Goal: Use online tool/utility: Utilize a website feature to perform a specific function

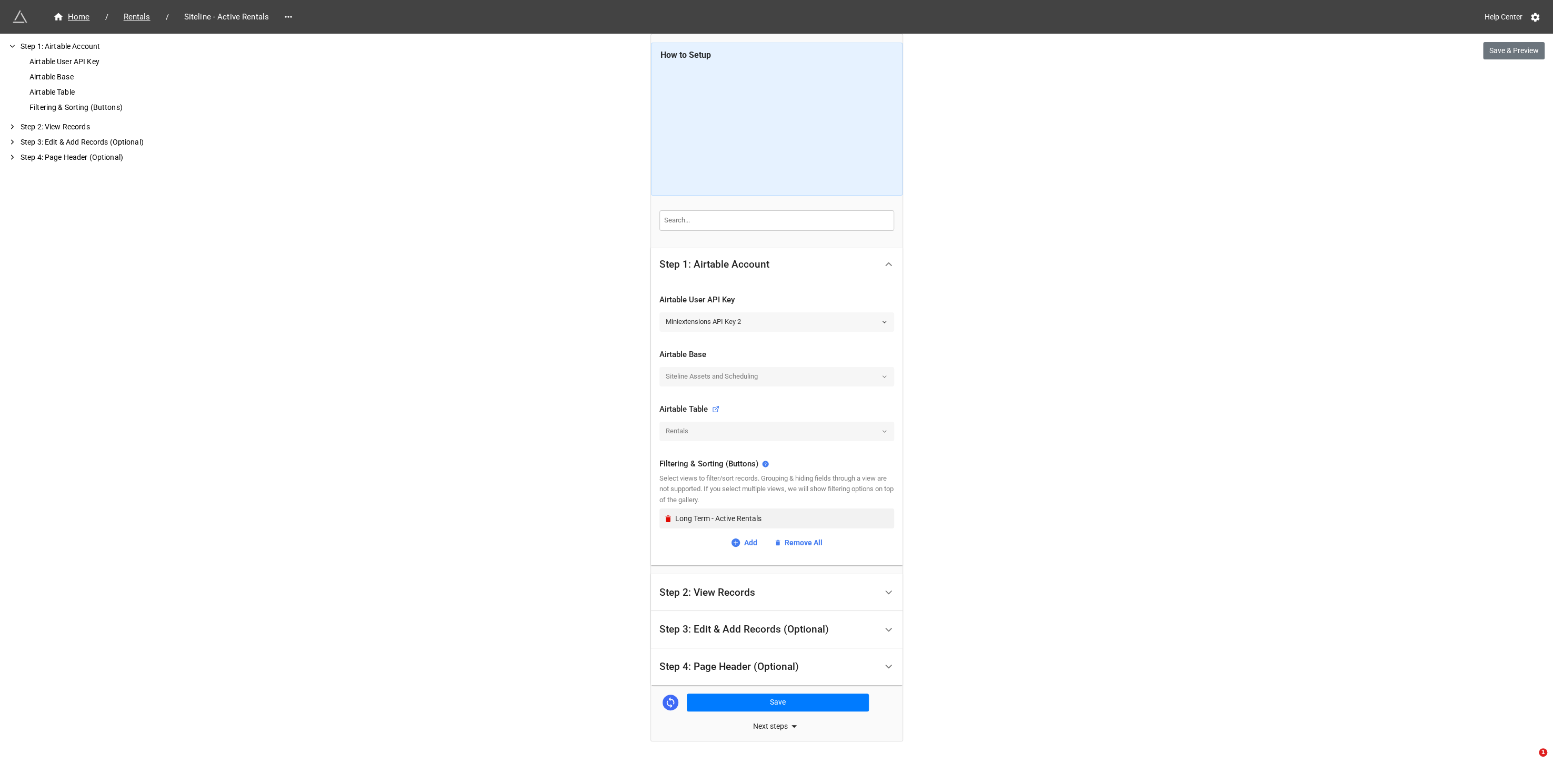
click at [805, 316] on link "Miniextensions API Key 2" at bounding box center [776, 321] width 235 height 19
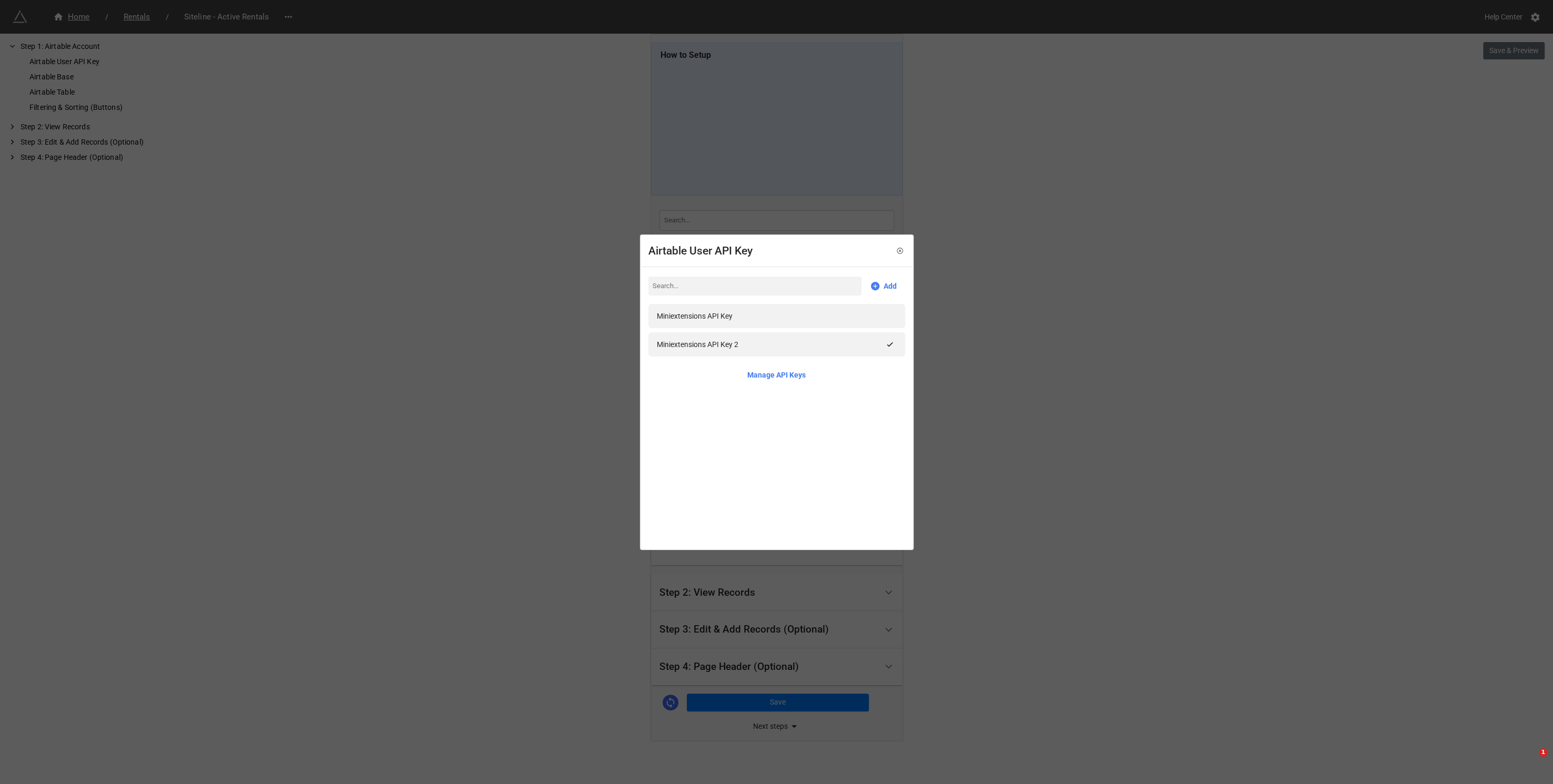
click at [1126, 280] on div "Airtable User API Key Add Miniextensions API Key Miniextensions API Key 2 Manag…" at bounding box center [776, 392] width 1553 height 784
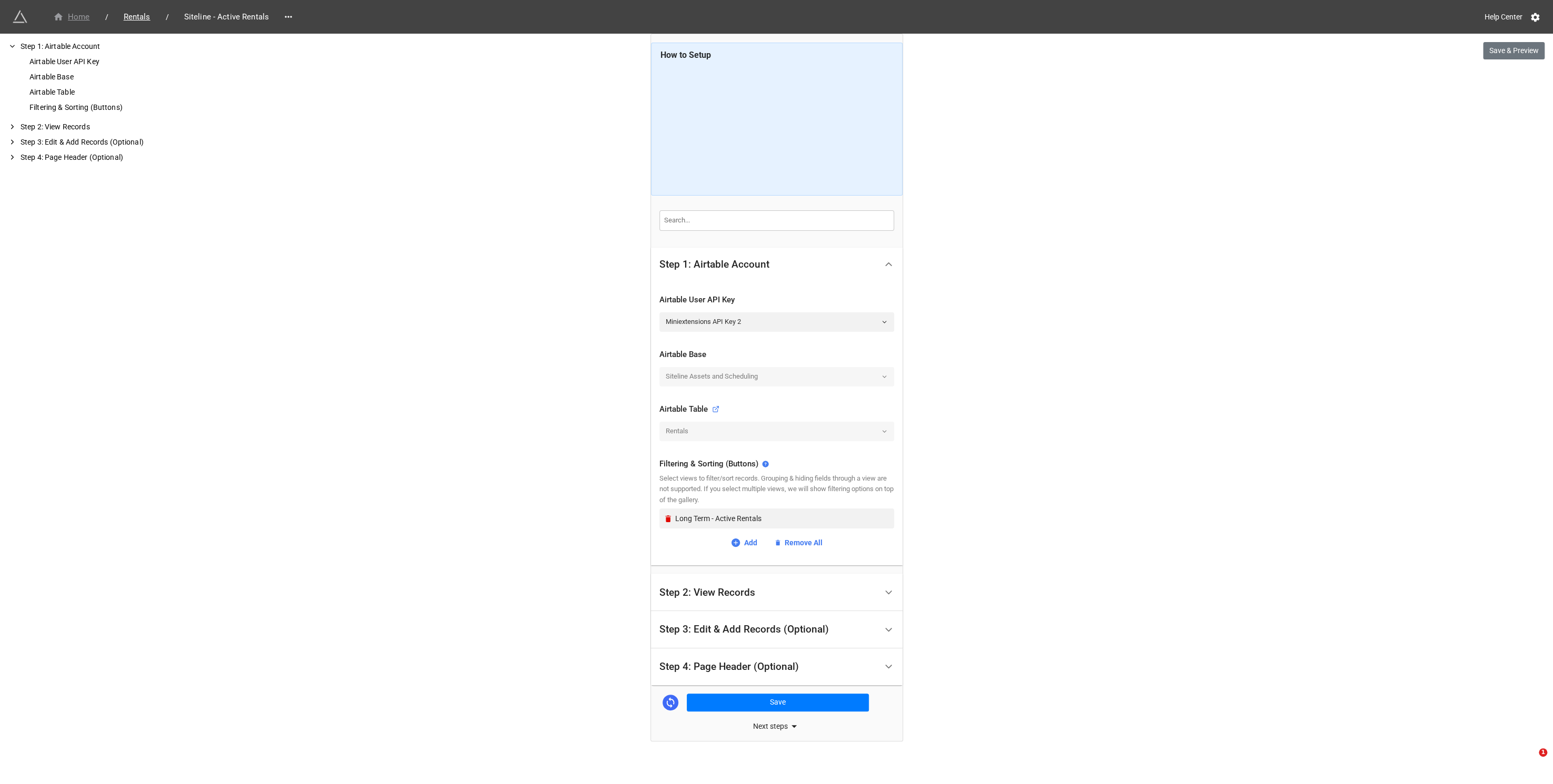
click at [83, 15] on div "Home" at bounding box center [72, 17] width 37 height 12
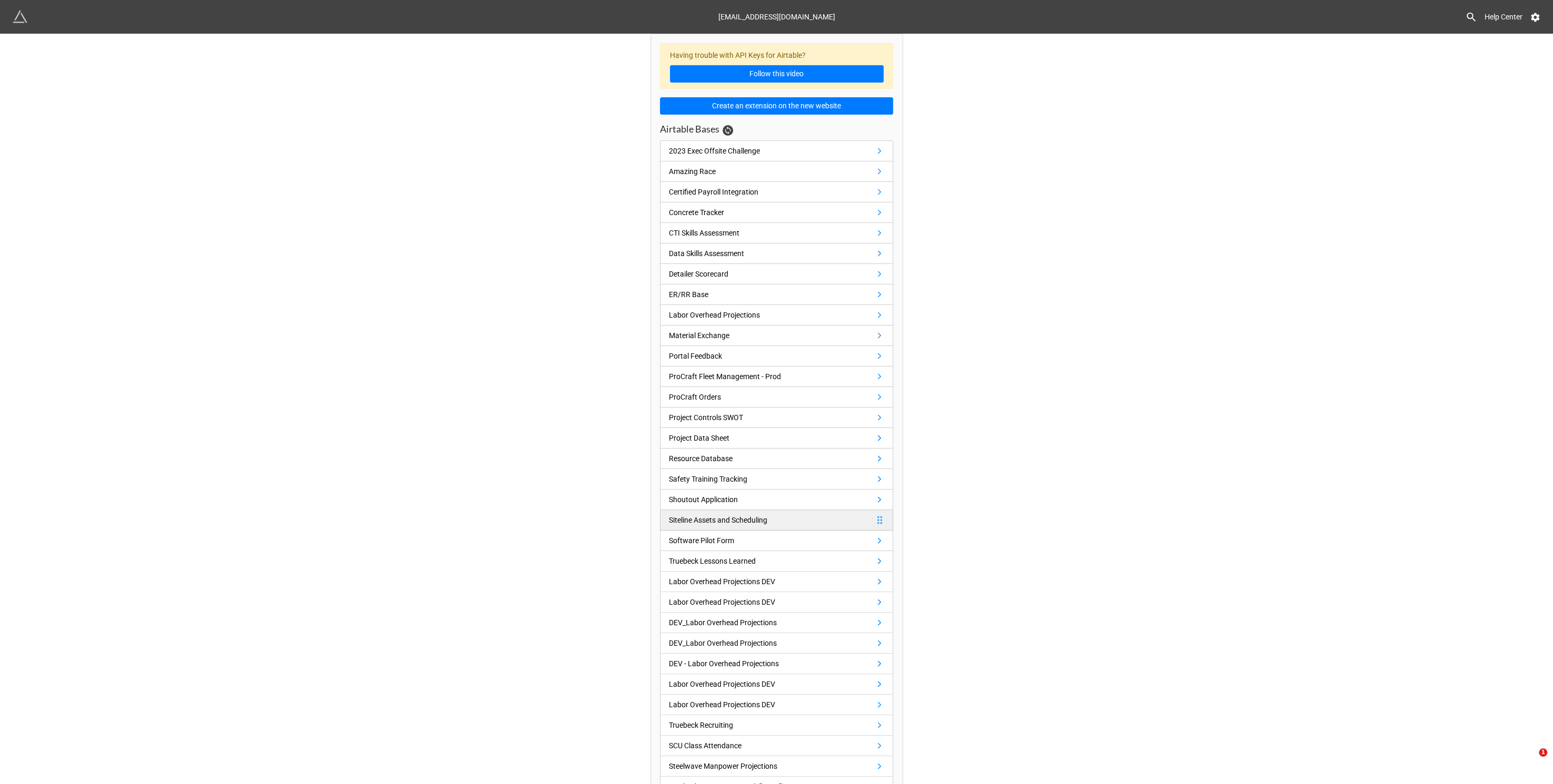
click at [736, 516] on div "Siteline Assets and Scheduling" at bounding box center [718, 520] width 99 height 11
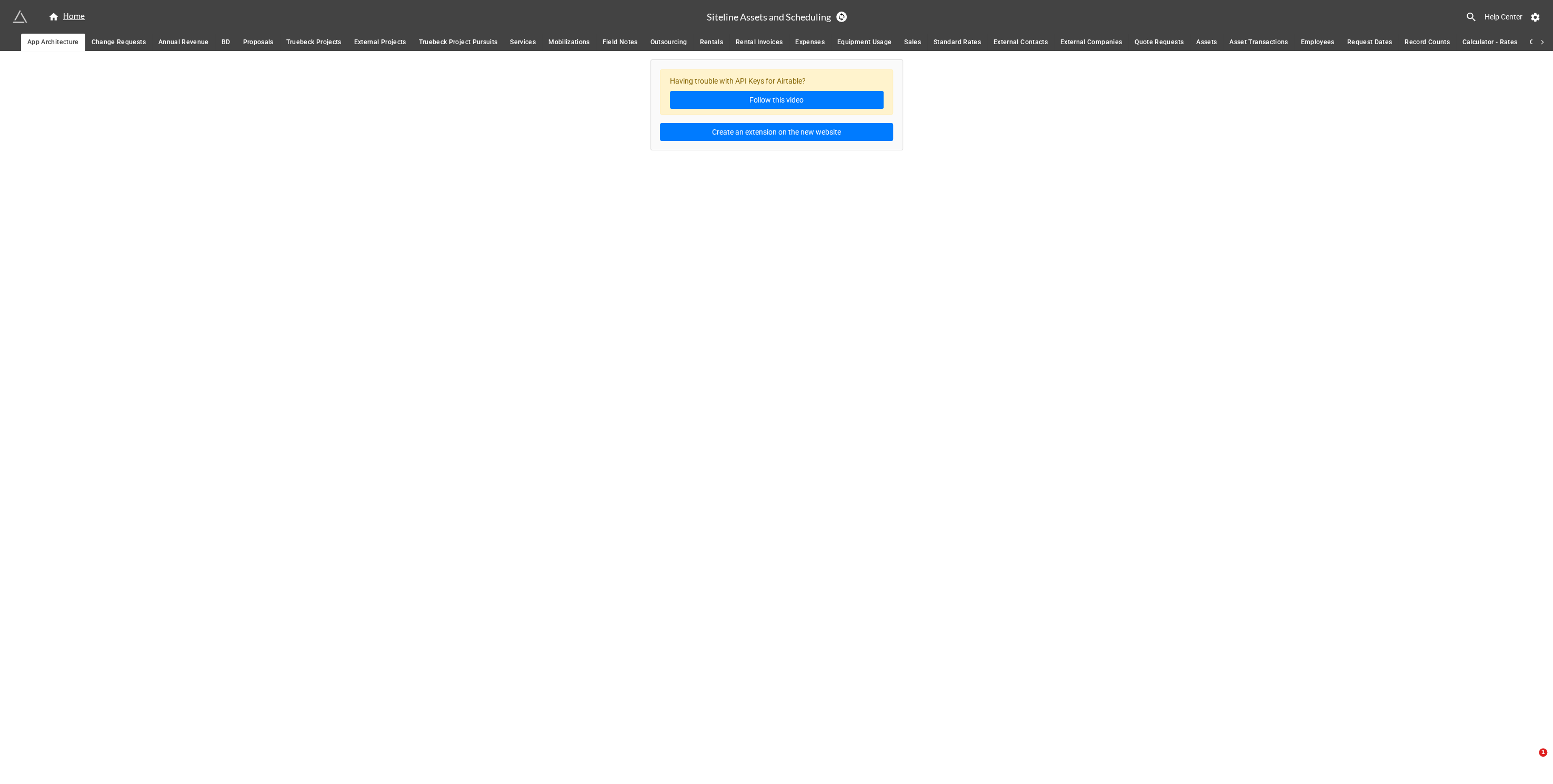
click at [928, 41] on link "Standard Rates" at bounding box center [957, 42] width 60 height 18
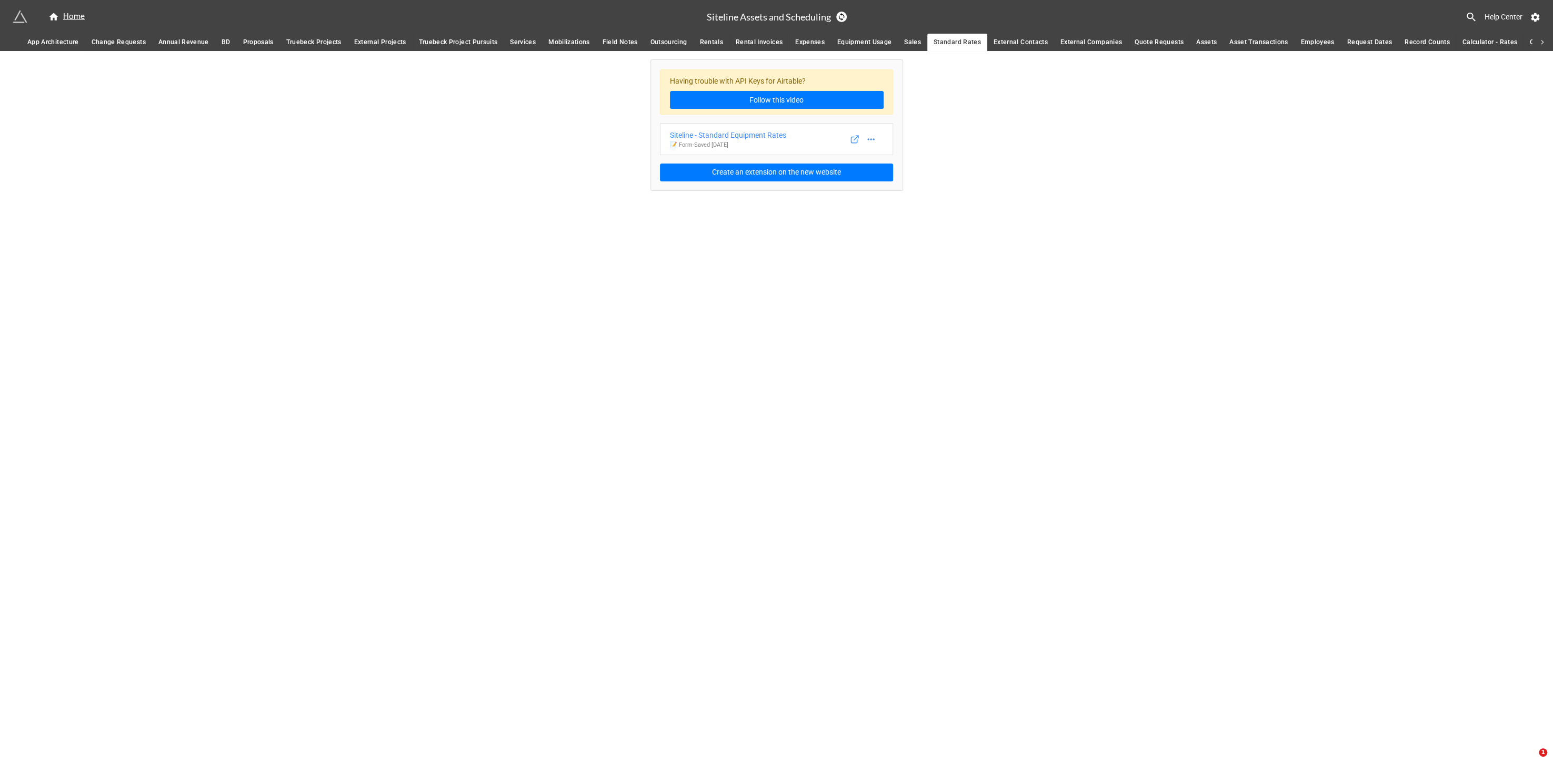
click at [907, 44] on span "Sales" at bounding box center [913, 43] width 17 height 11
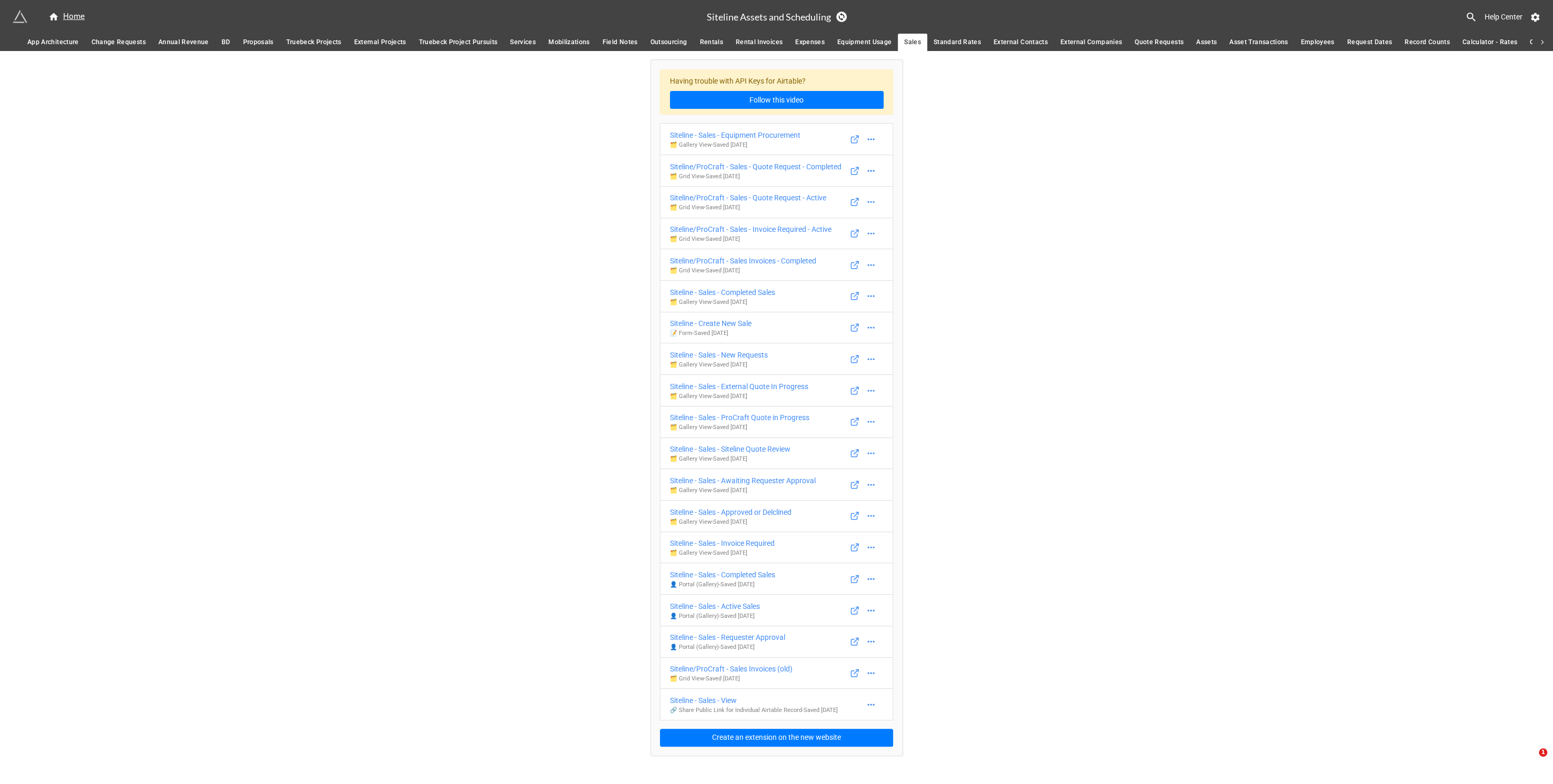
click at [355, 270] on div "Having trouble with API Keys for Airtable? Follow this video Siteline - Sales -…" at bounding box center [776, 403] width 1553 height 705
click at [705, 43] on span "Rentals" at bounding box center [710, 43] width 23 height 11
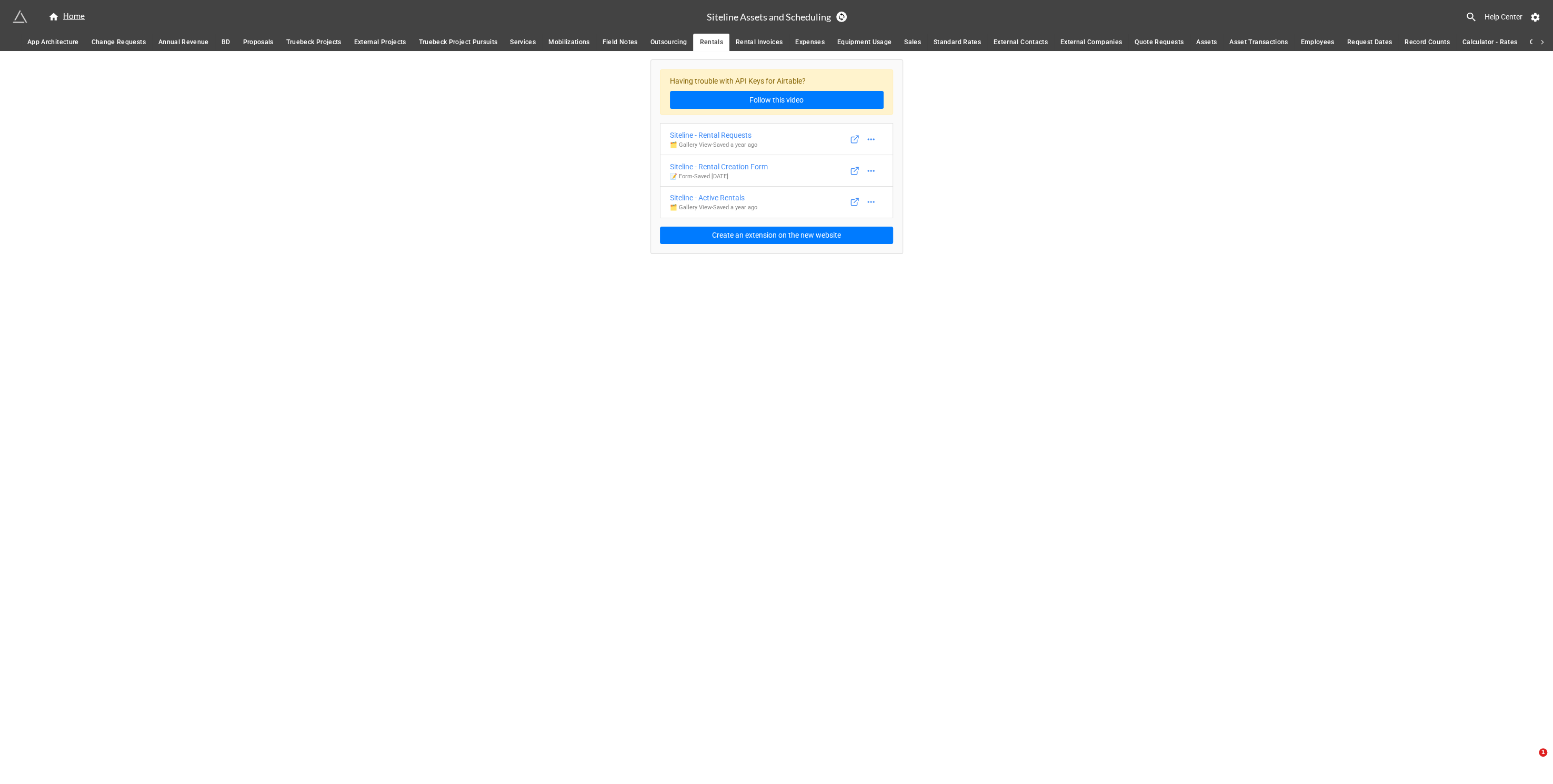
click at [750, 46] on span "Rental Invoices" at bounding box center [759, 43] width 46 height 11
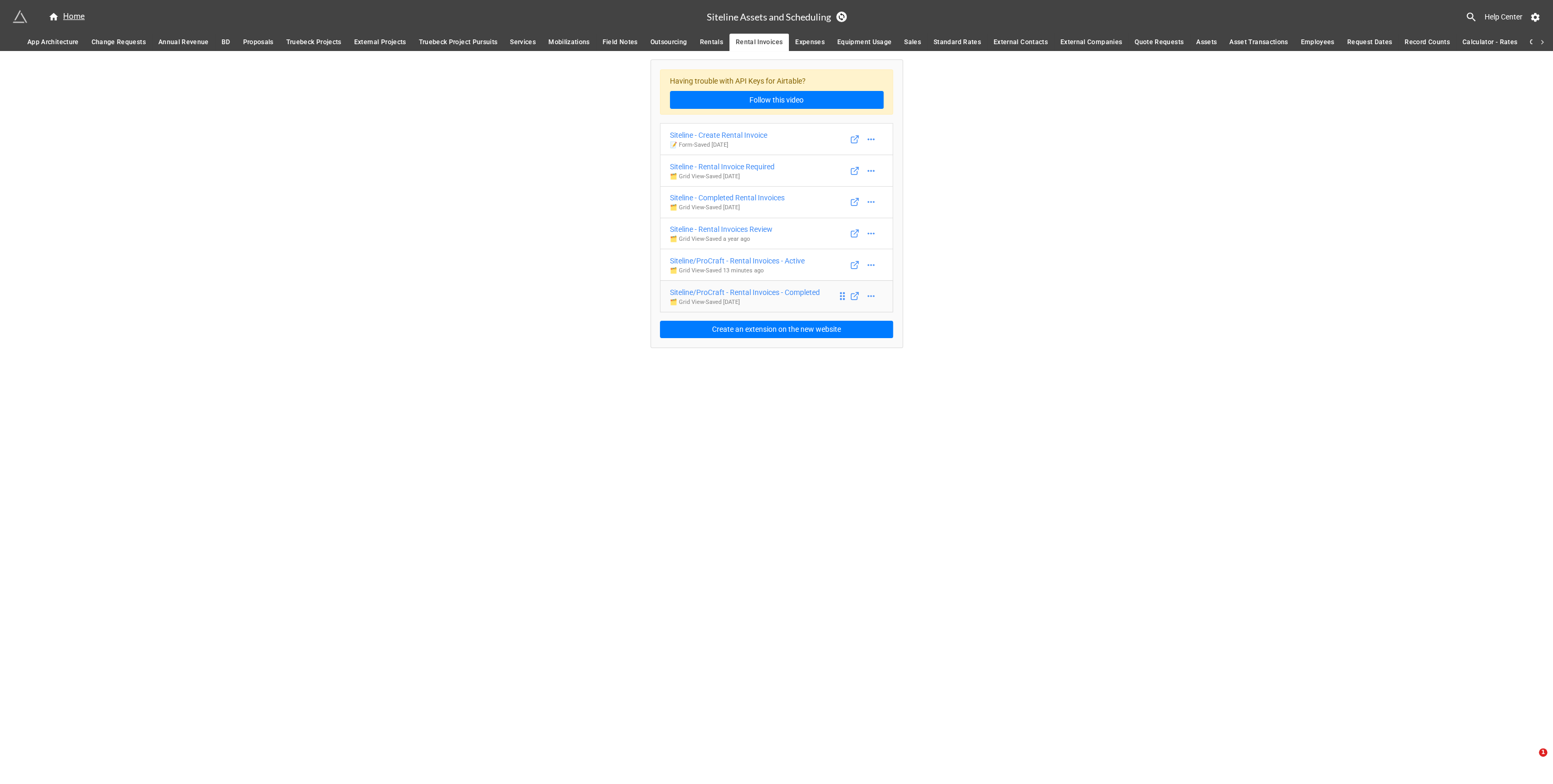
click at [789, 298] on p "🗂️ Grid View - Saved 7 months ago" at bounding box center [744, 302] width 150 height 8
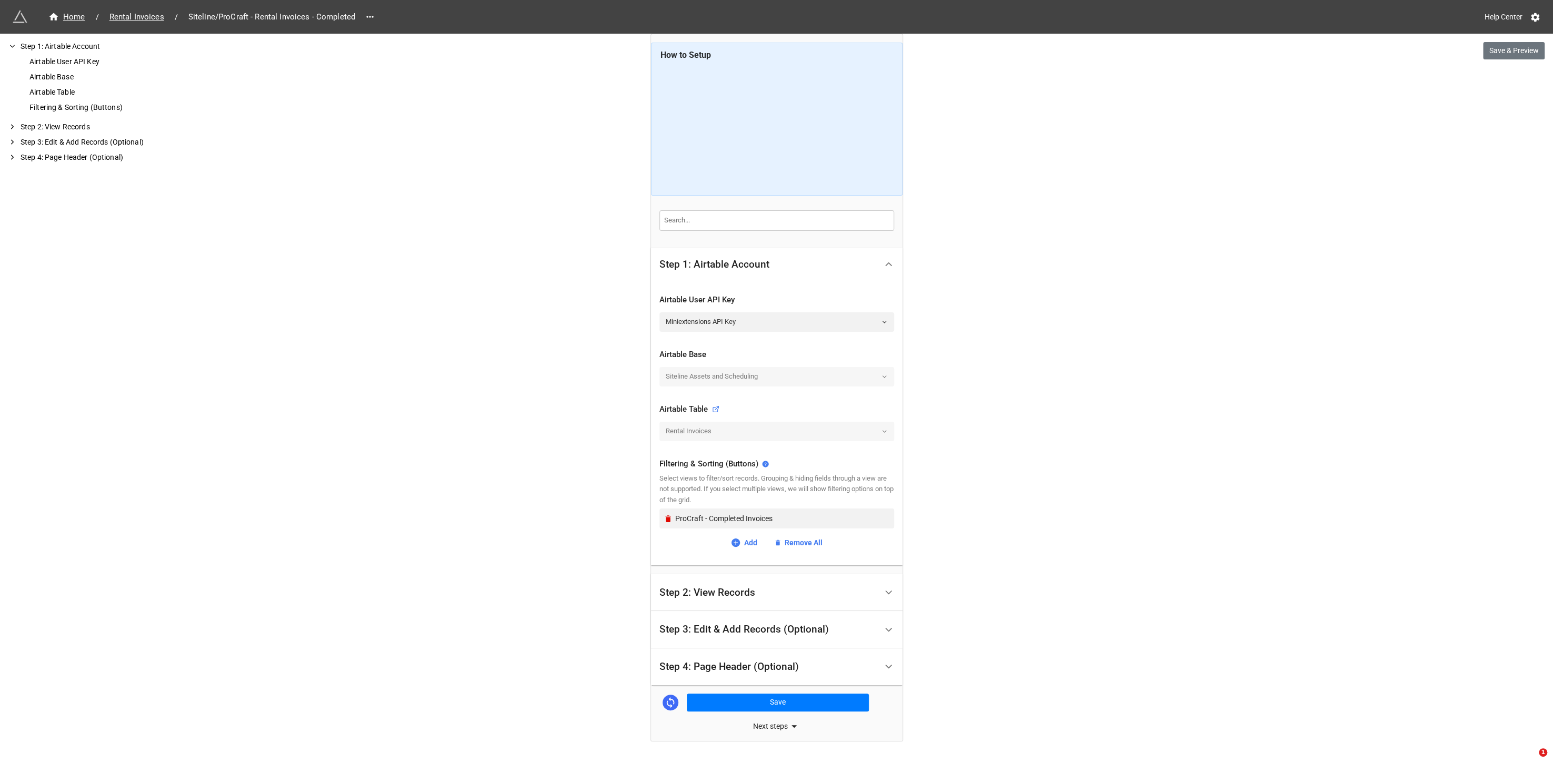
click at [740, 574] on div "Step 2: View Records" at bounding box center [776, 593] width 252 height 37
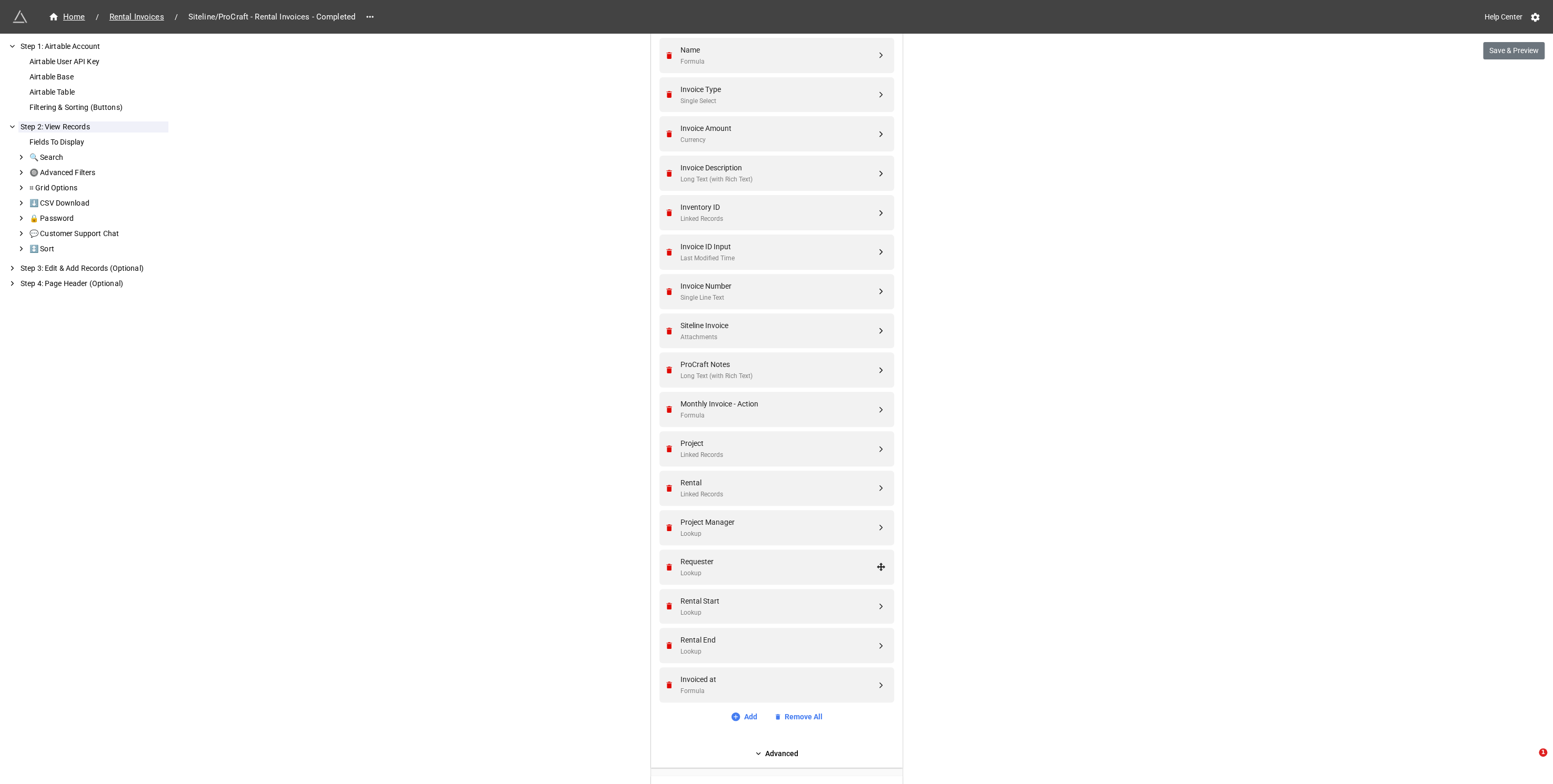
scroll to position [315, 0]
drag, startPoint x: 798, startPoint y: 681, endPoint x: 868, endPoint y: 688, distance: 70.3
click at [868, 688] on div "Invoiced at Formula" at bounding box center [778, 682] width 196 height 22
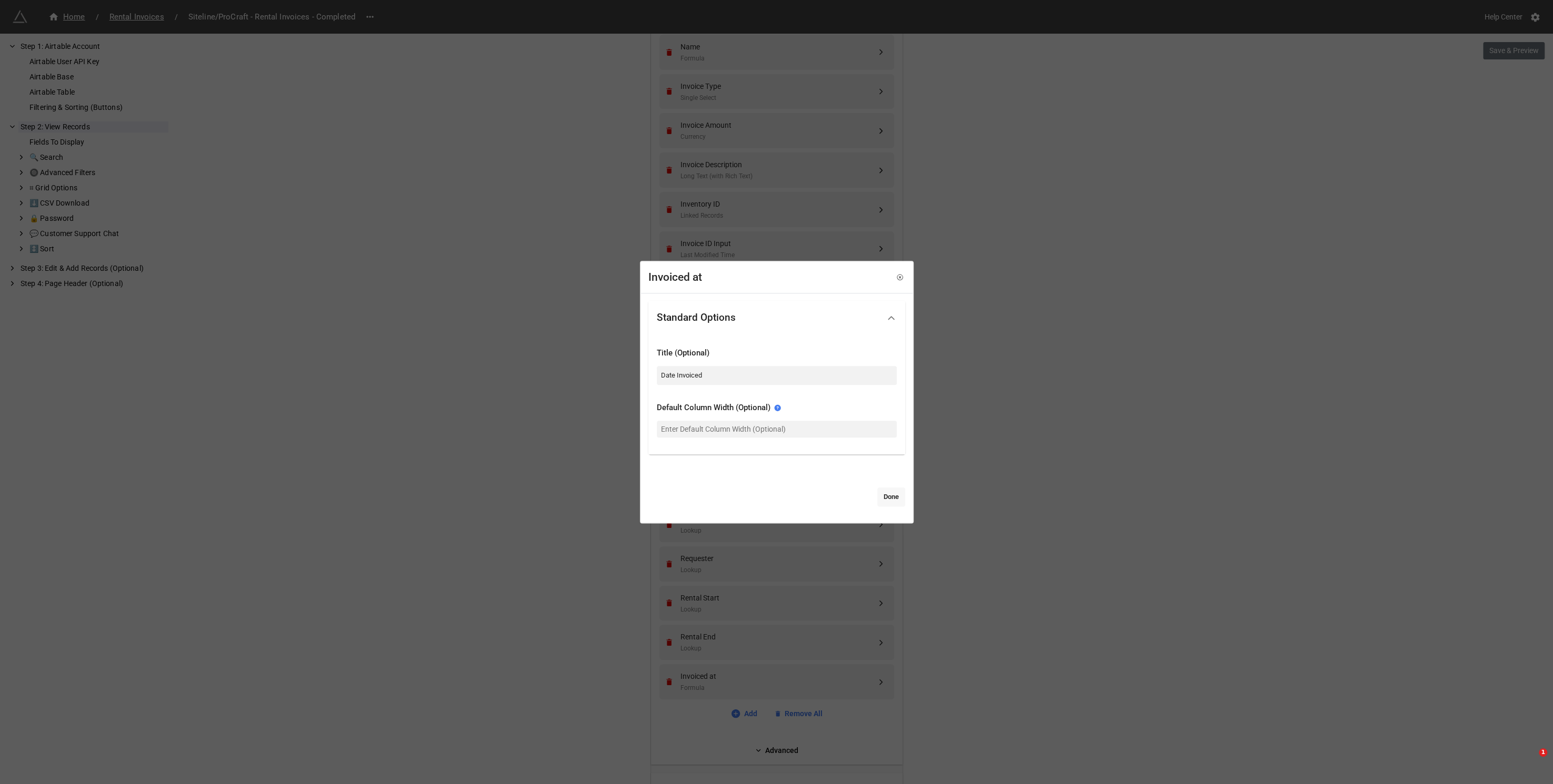
click at [889, 499] on link "Done" at bounding box center [891, 497] width 28 height 19
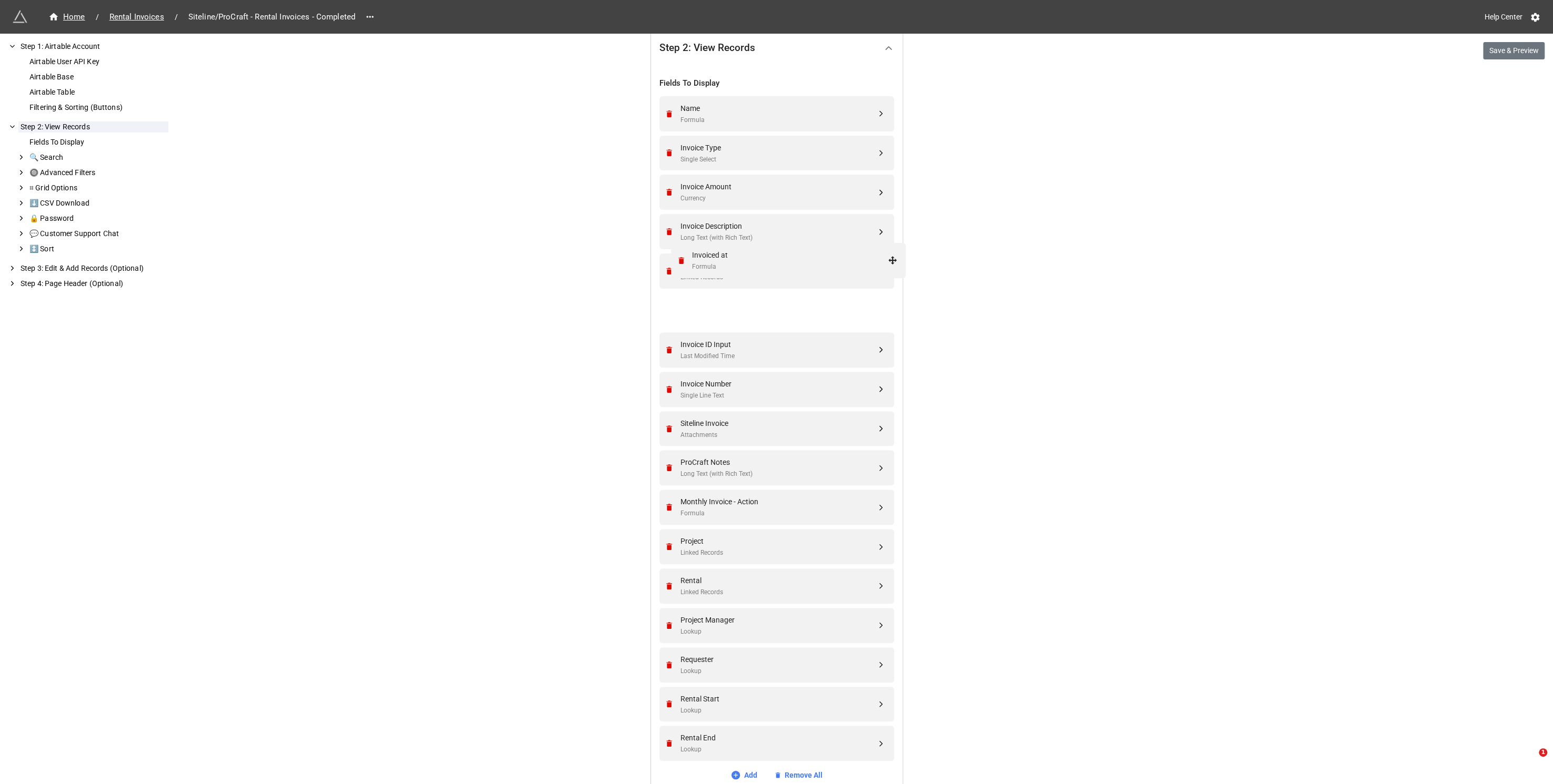
scroll to position [210, 0]
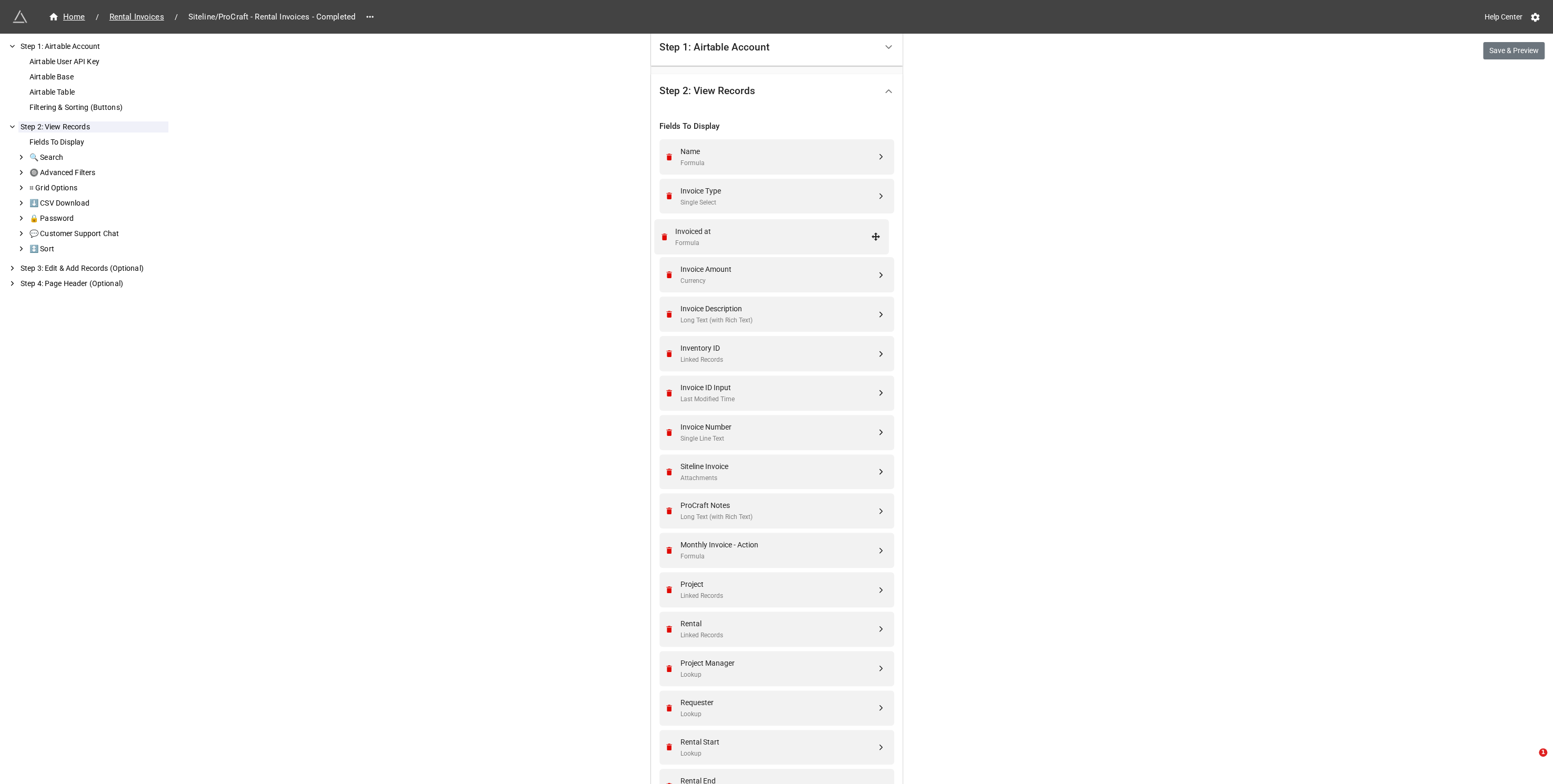
drag, startPoint x: 876, startPoint y: 677, endPoint x: 875, endPoint y: 233, distance: 444.0
click at [666, 395] on icon "Remove" at bounding box center [669, 393] width 6 height 7
click at [666, 471] on icon "Remove" at bounding box center [669, 471] width 6 height 7
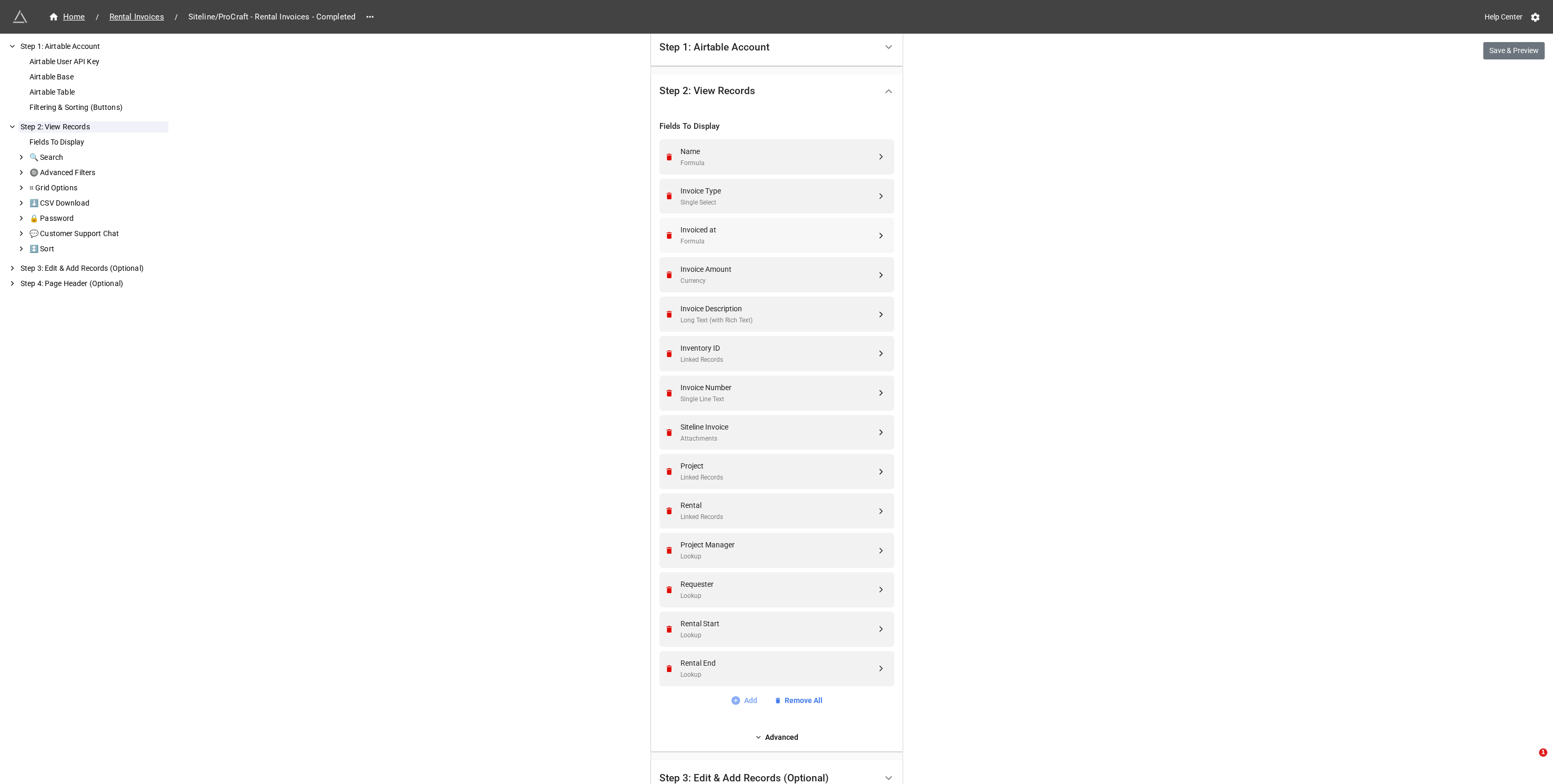
click at [742, 702] on link "Add" at bounding box center [744, 700] width 27 height 11
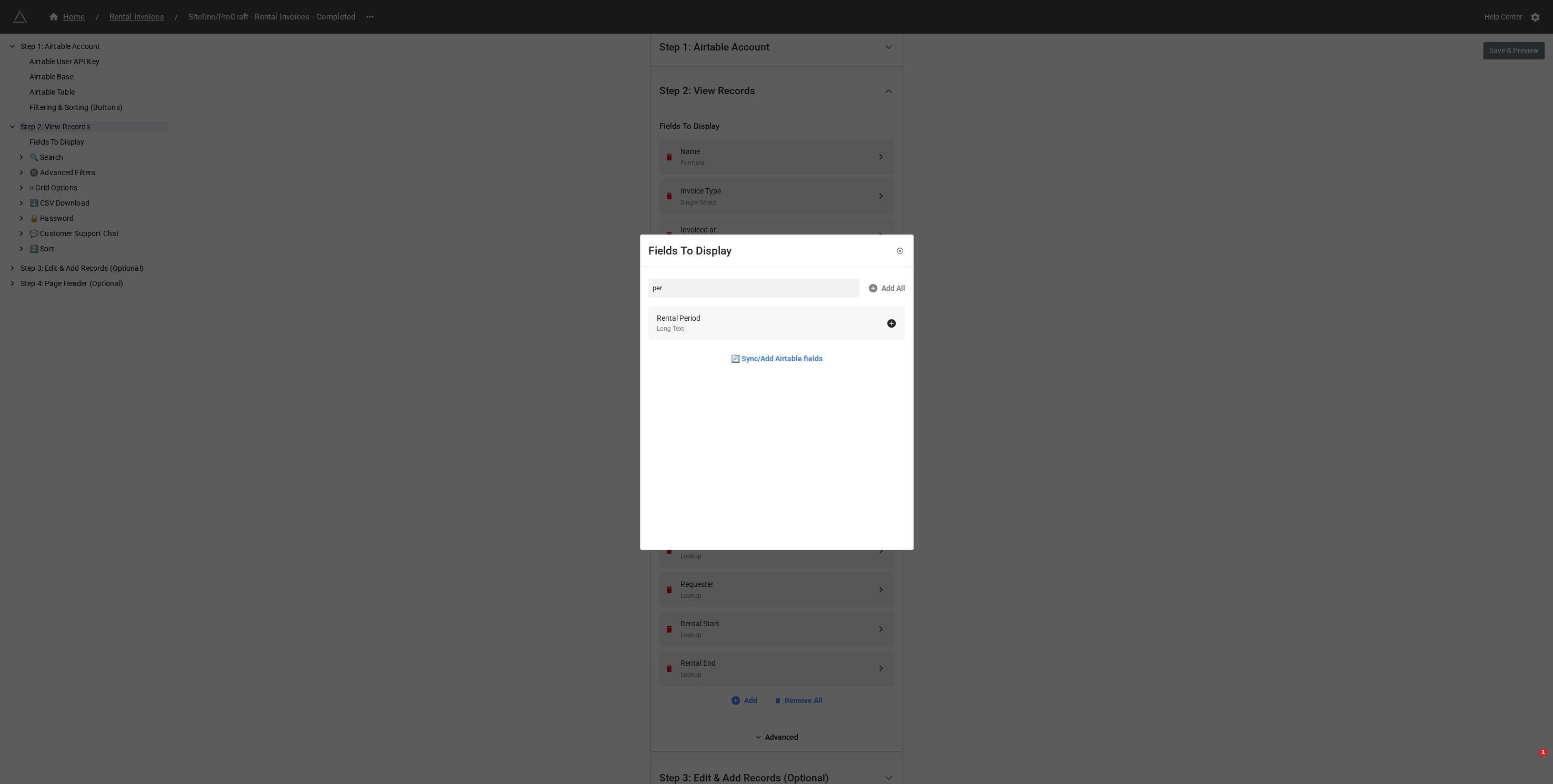
type input "per"
click at [721, 322] on div "Rental Period Long Text" at bounding box center [771, 322] width 230 height 21
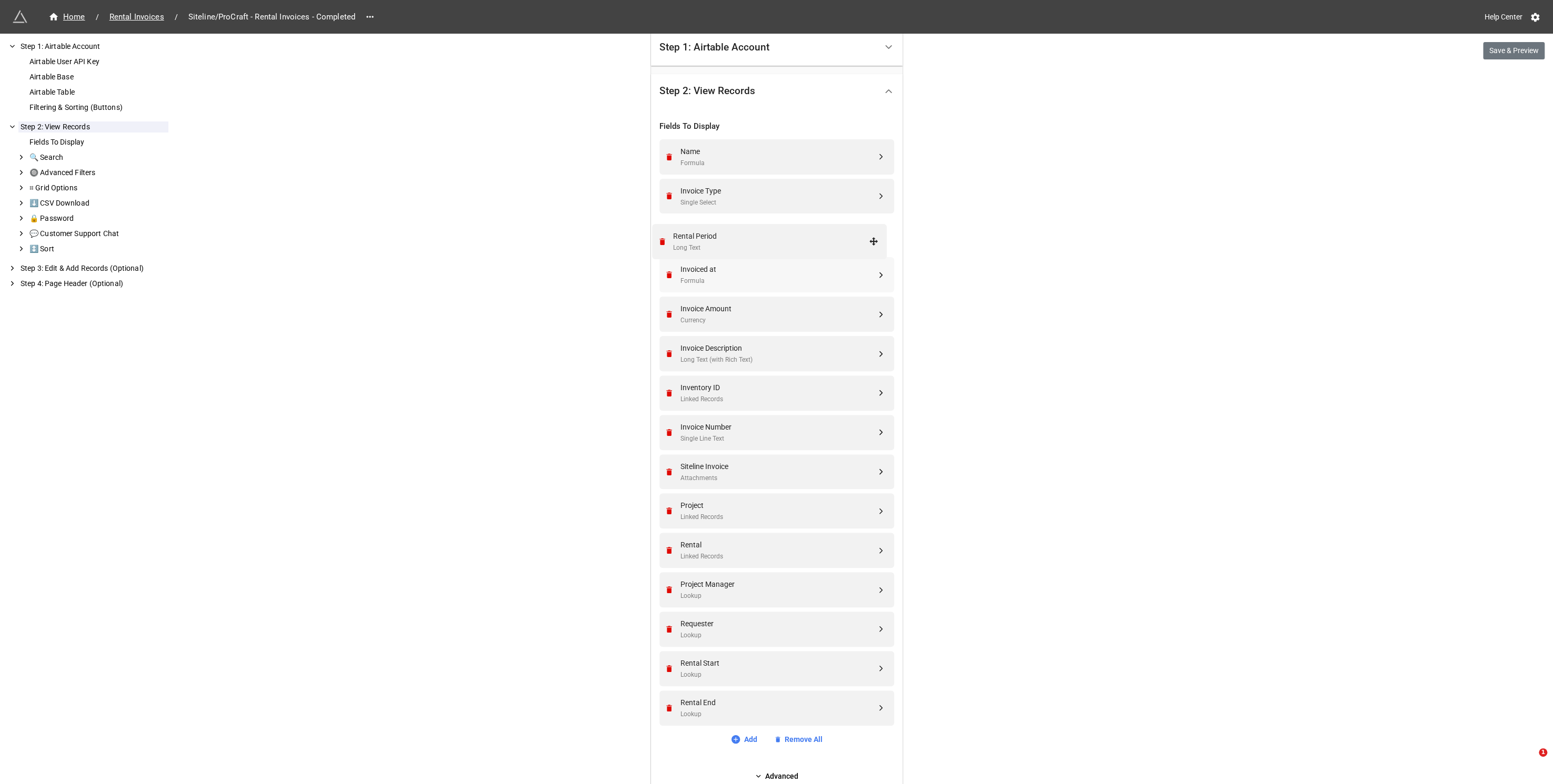
drag, startPoint x: 876, startPoint y: 705, endPoint x: 873, endPoint y: 233, distance: 472.0
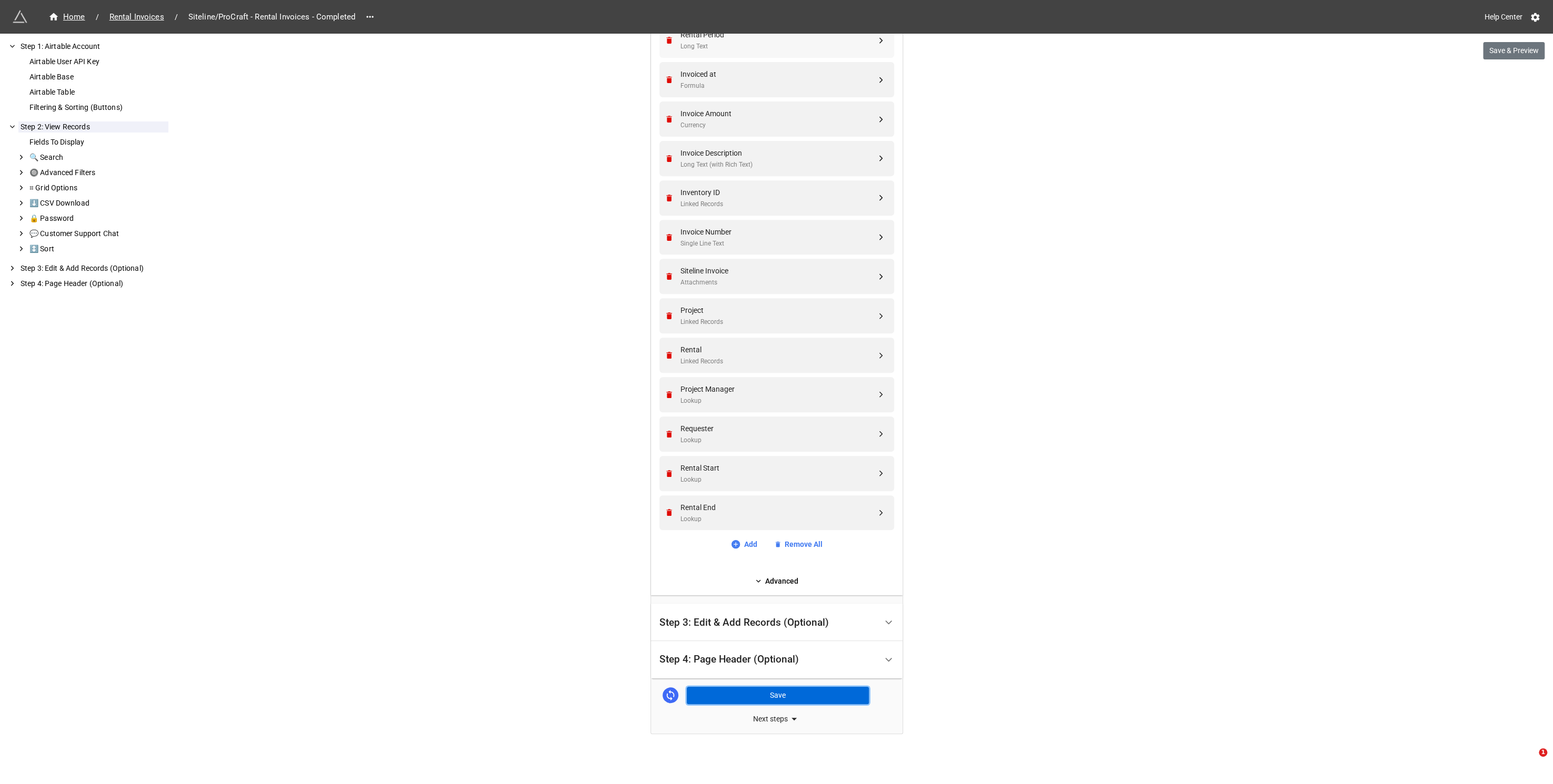
click at [743, 690] on button "Save" at bounding box center [778, 695] width 182 height 18
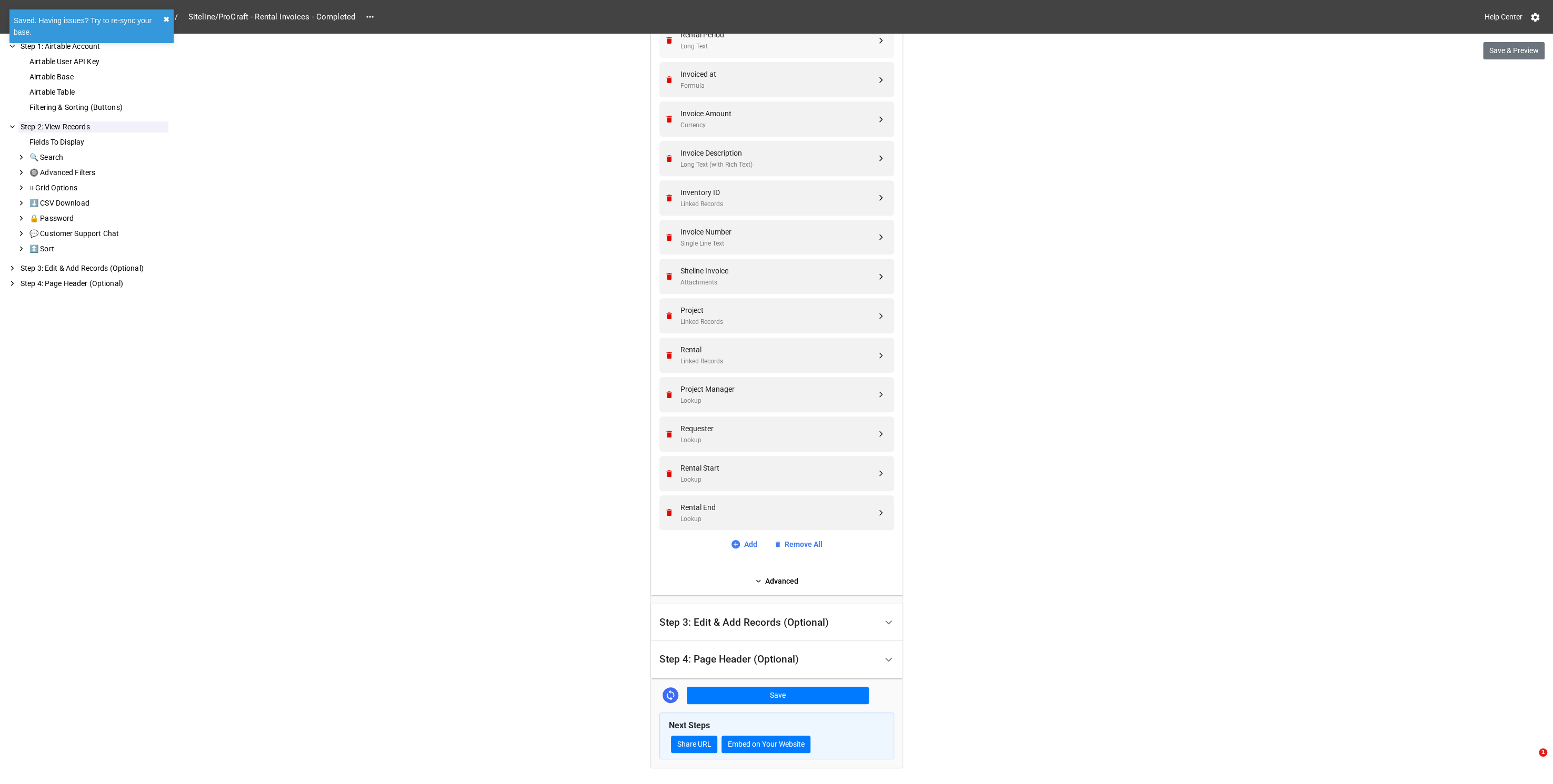
click at [169, 20] on button "✖︎" at bounding box center [166, 20] width 7 height 11
click at [148, 18] on span "Rental Invoices" at bounding box center [137, 17] width 67 height 12
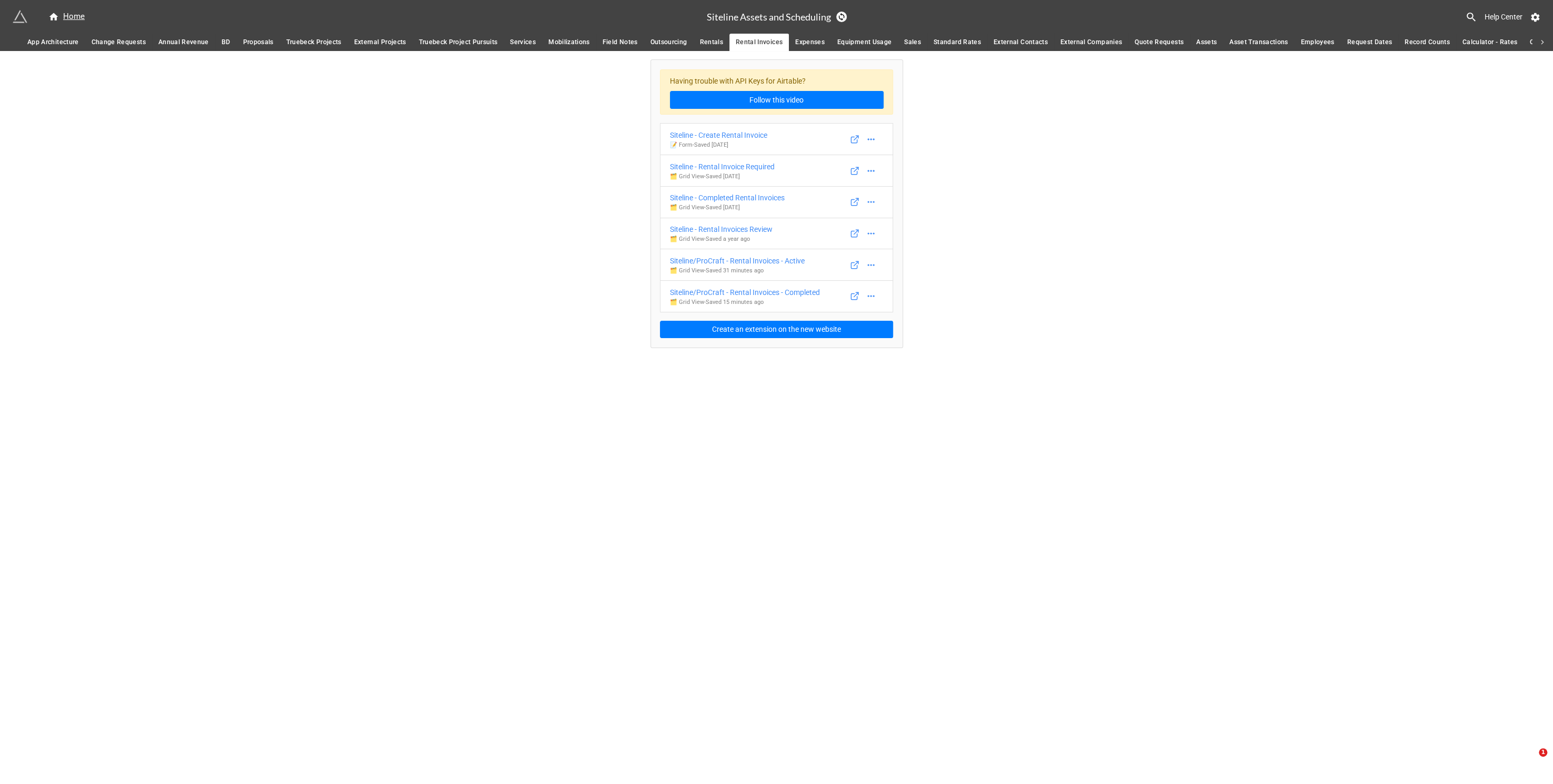
click at [669, 43] on span "Outsourcing" at bounding box center [669, 43] width 37 height 11
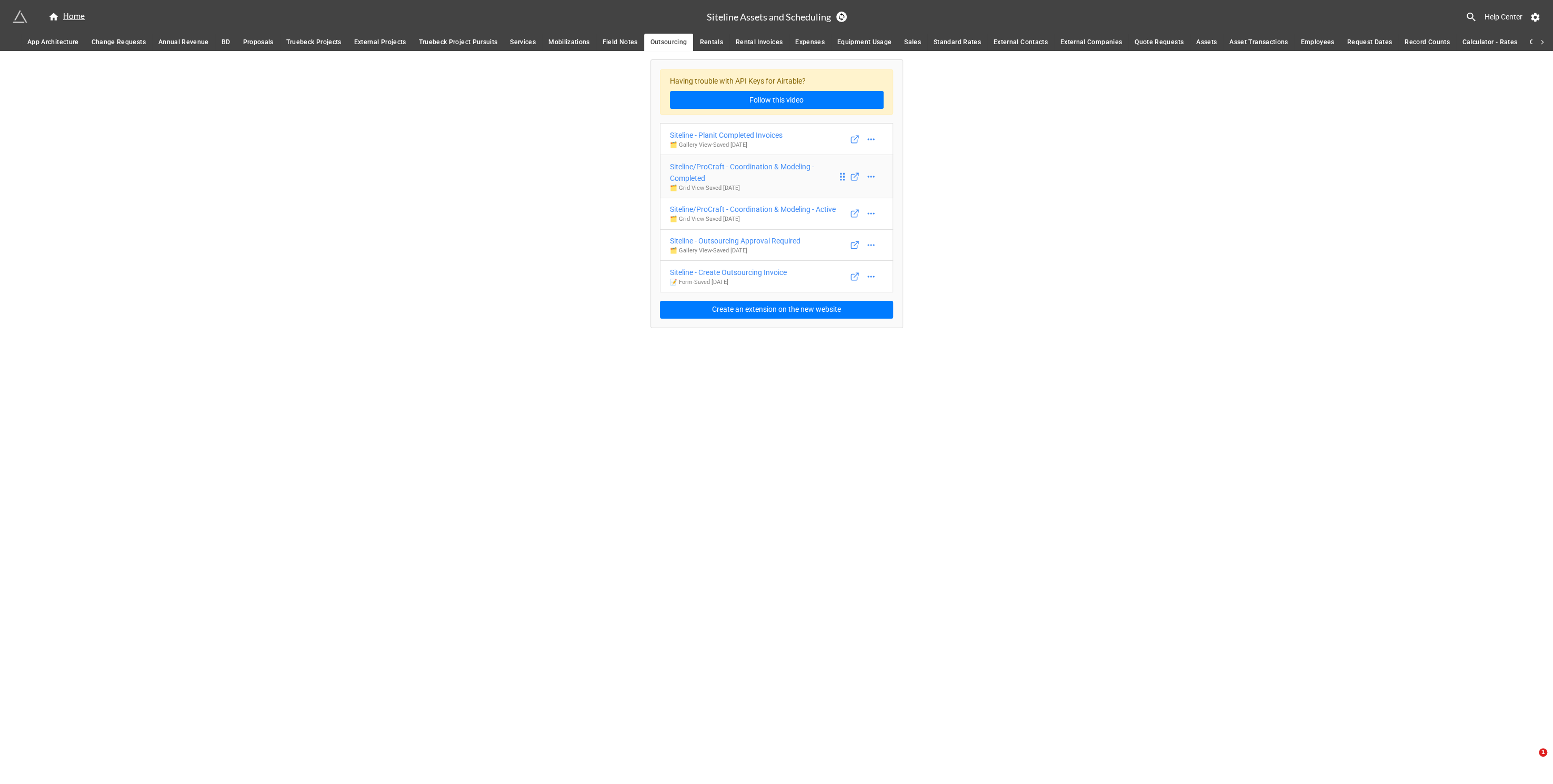
click at [763, 176] on div "Siteline/ProCraft - Coordination & Modeling - Completed" at bounding box center [754, 172] width 167 height 23
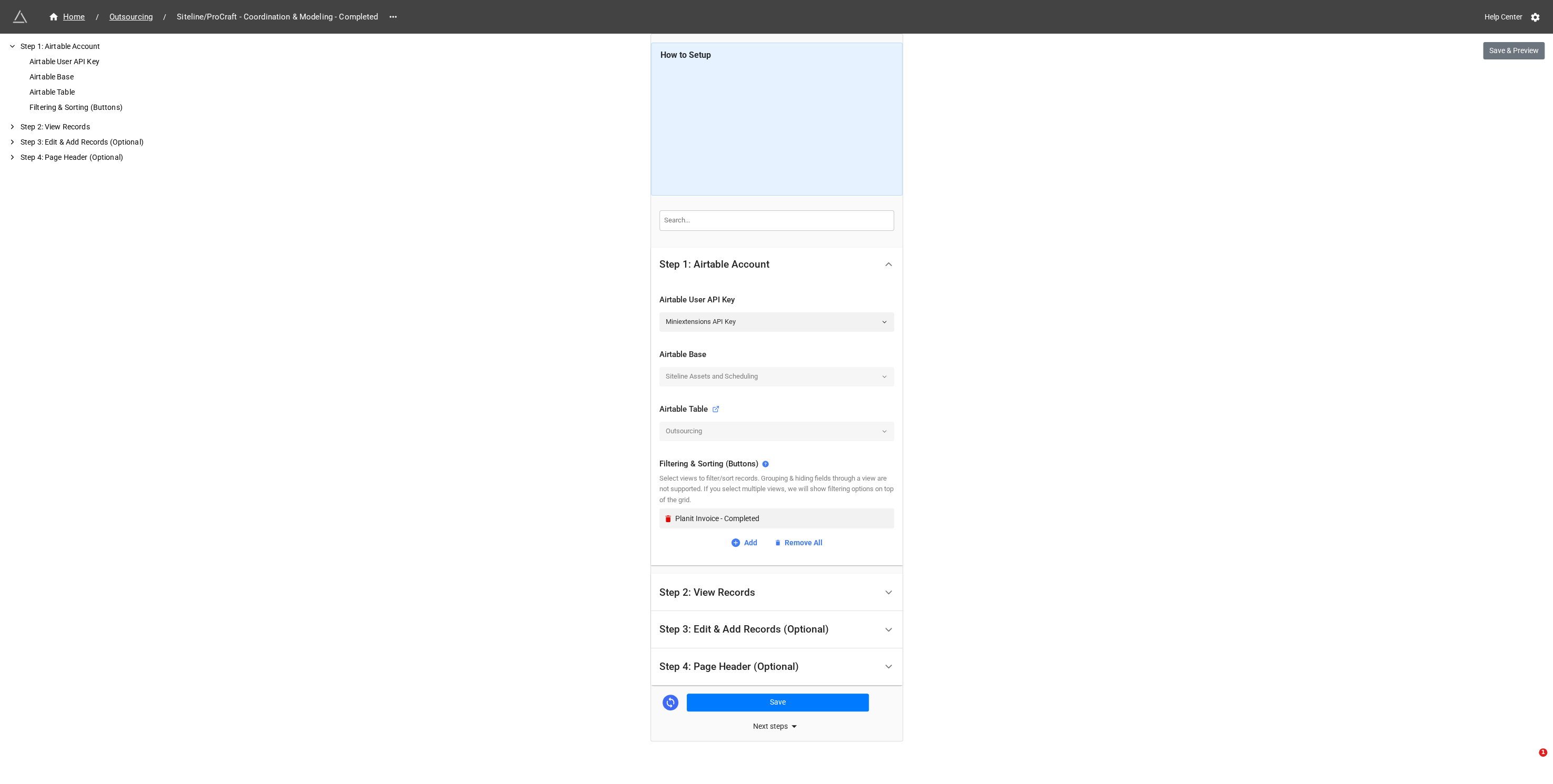
click at [712, 630] on div "Step 3: Edit & Add Records (Optional)" at bounding box center [744, 629] width 169 height 10
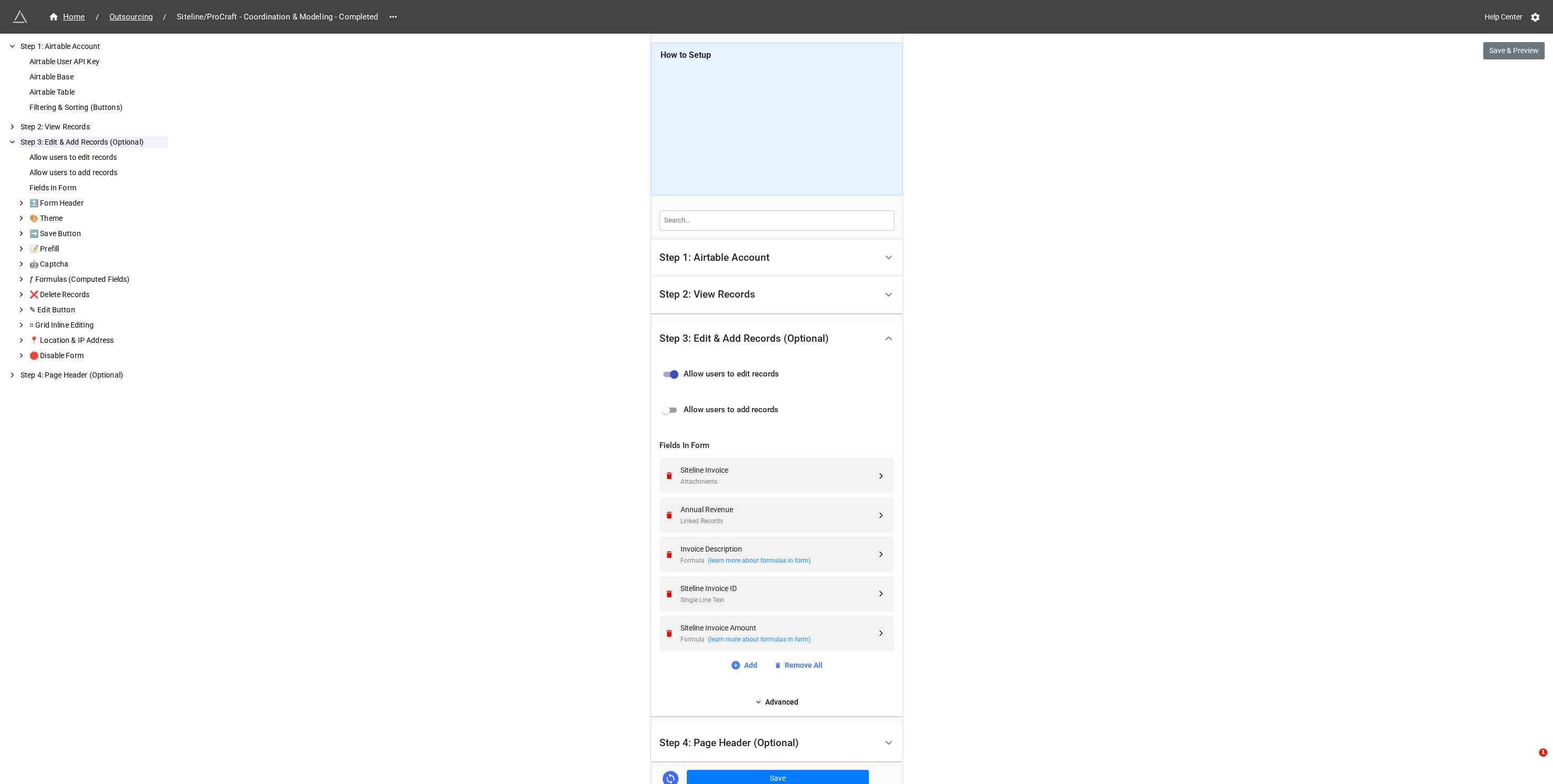
click at [735, 299] on div "Step 2: View Records" at bounding box center [706, 294] width 96 height 10
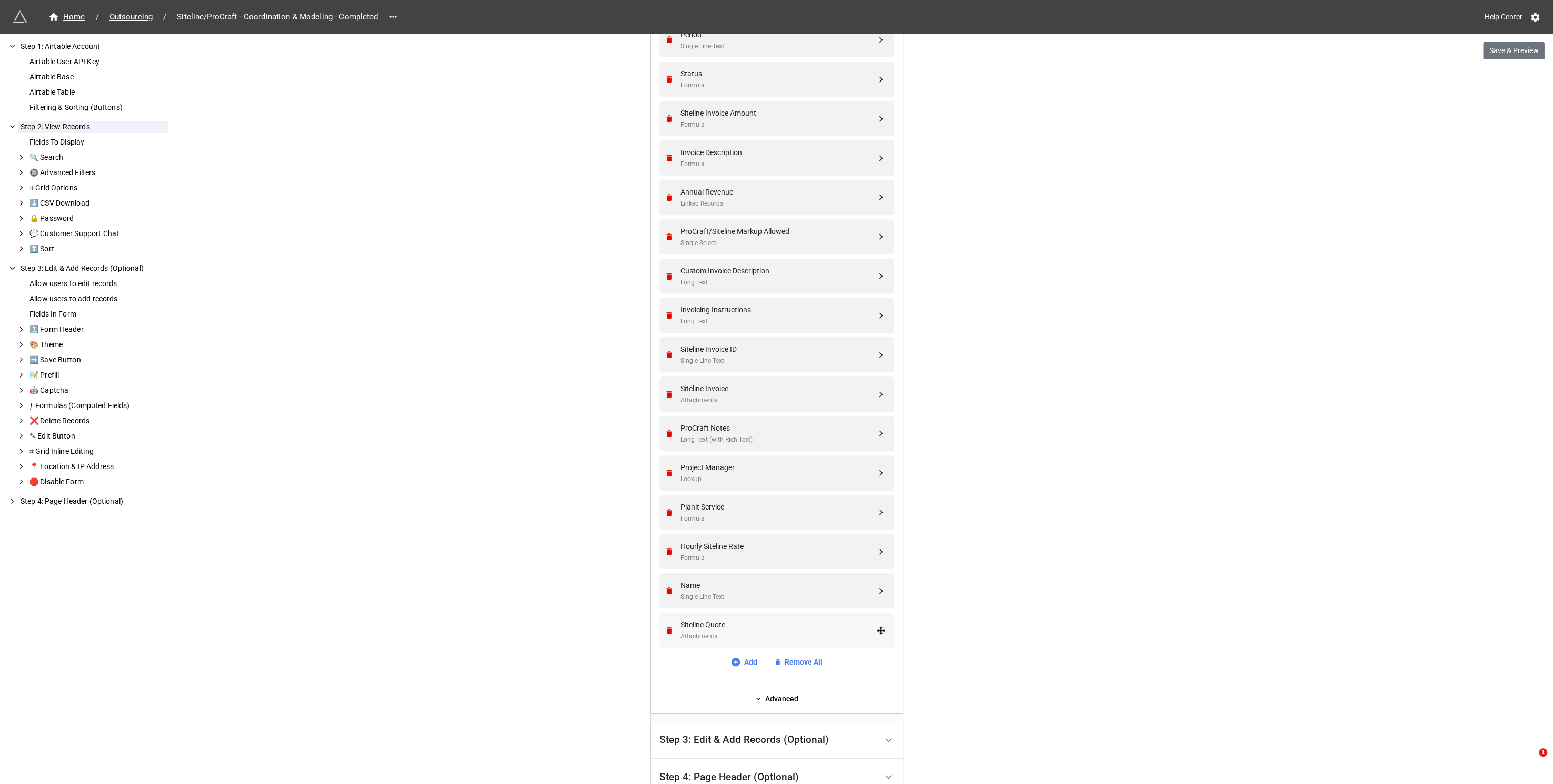
scroll to position [421, 0]
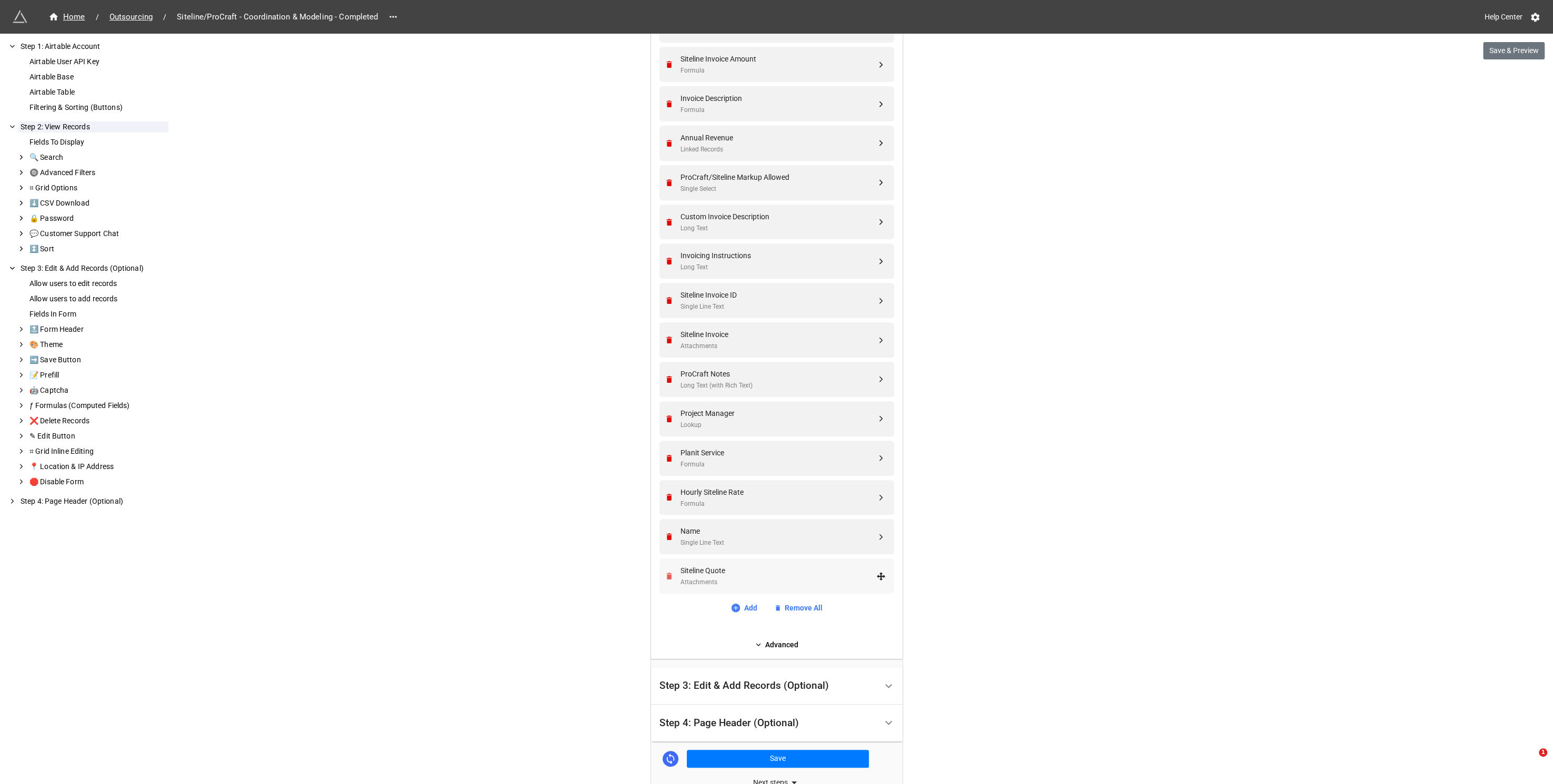
click at [666, 575] on icon "Remove" at bounding box center [669, 576] width 6 height 7
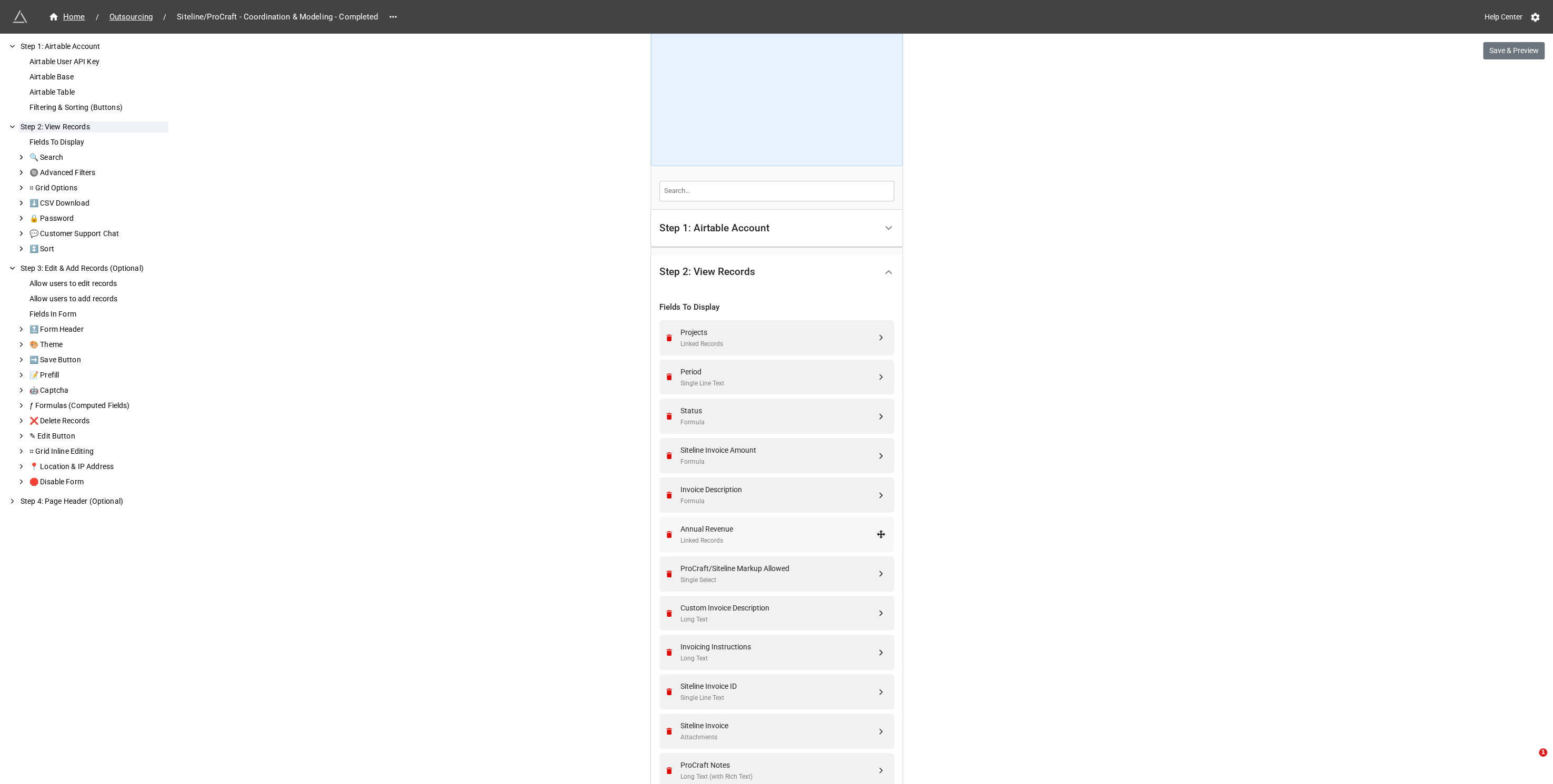
scroll to position [0, 0]
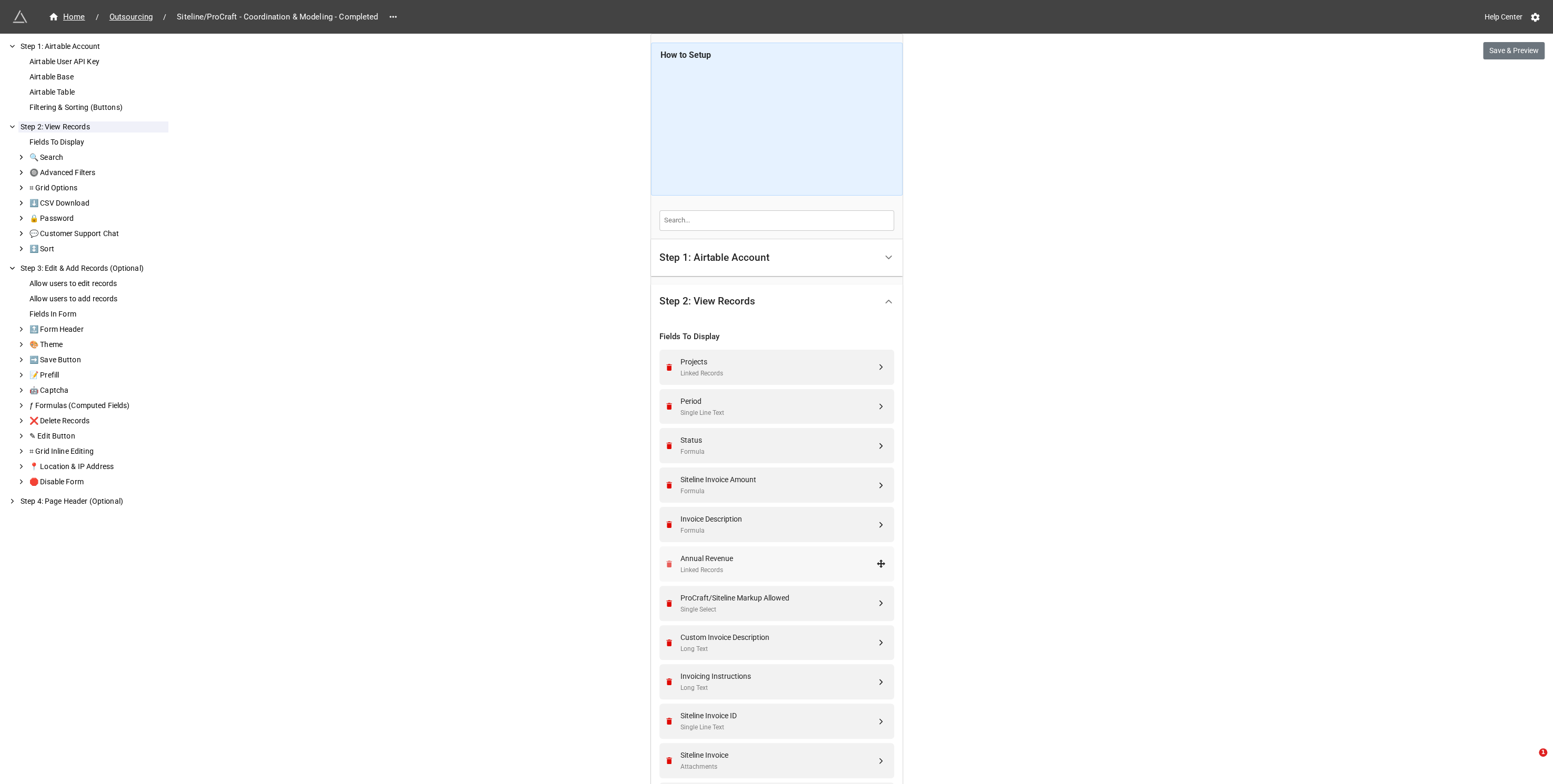
click at [668, 563] on icon "Remove" at bounding box center [669, 564] width 6 height 7
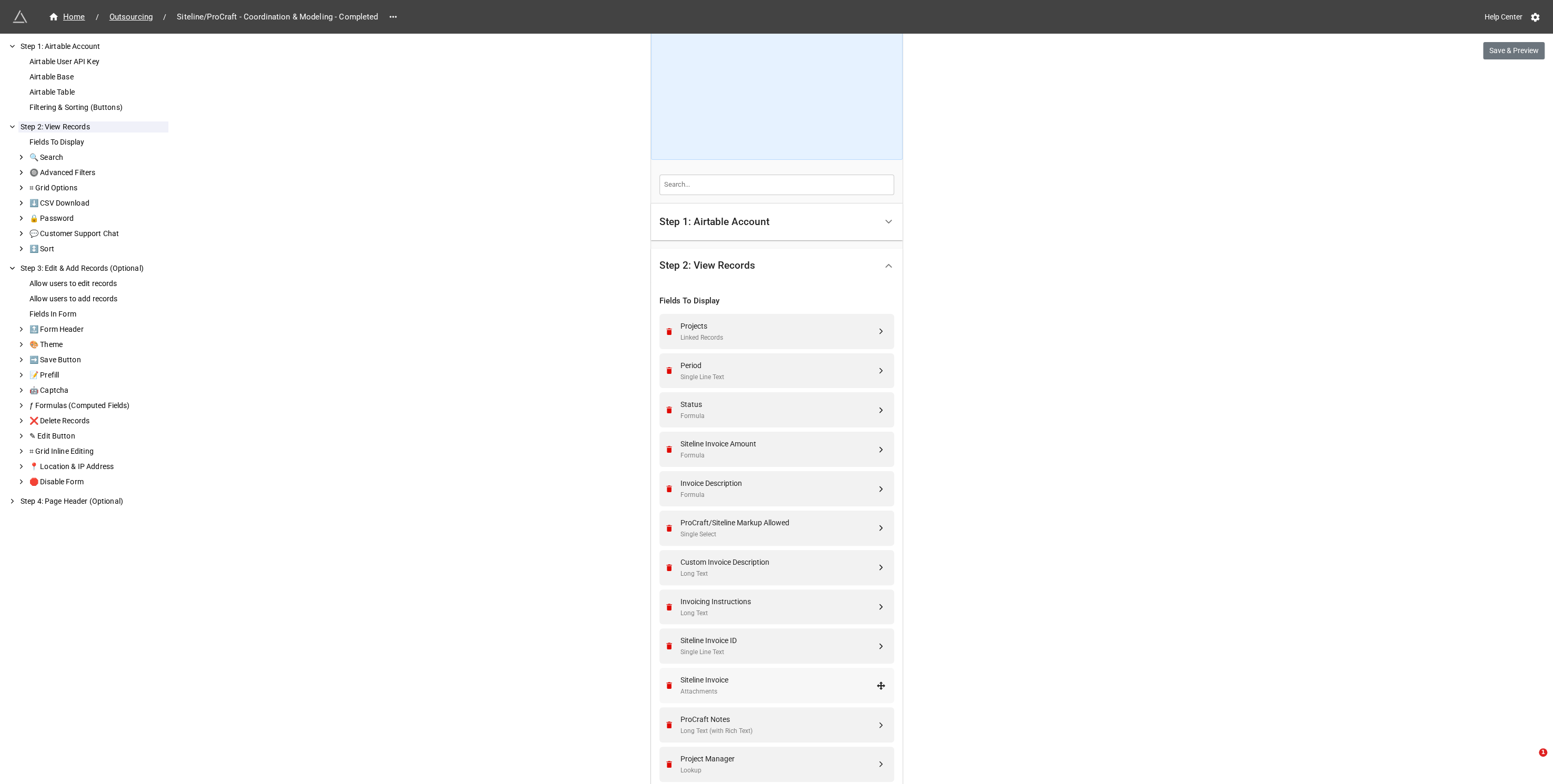
scroll to position [52, 0]
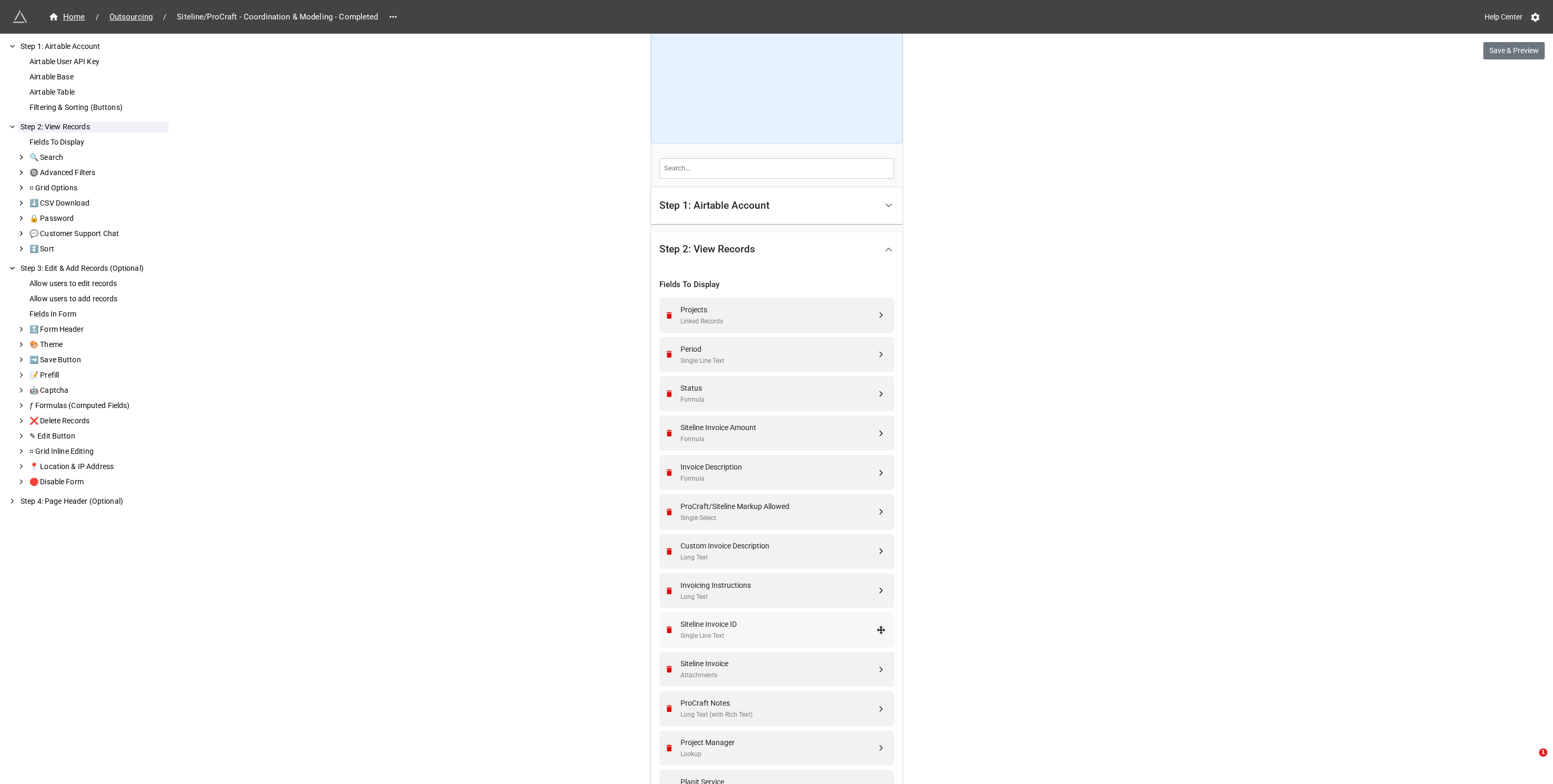
drag, startPoint x: 813, startPoint y: 630, endPoint x: 845, endPoint y: 640, distance: 33.5
click at [845, 640] on div "Siteline Invoice ID Single Line Text" at bounding box center [775, 630] width 221 height 35
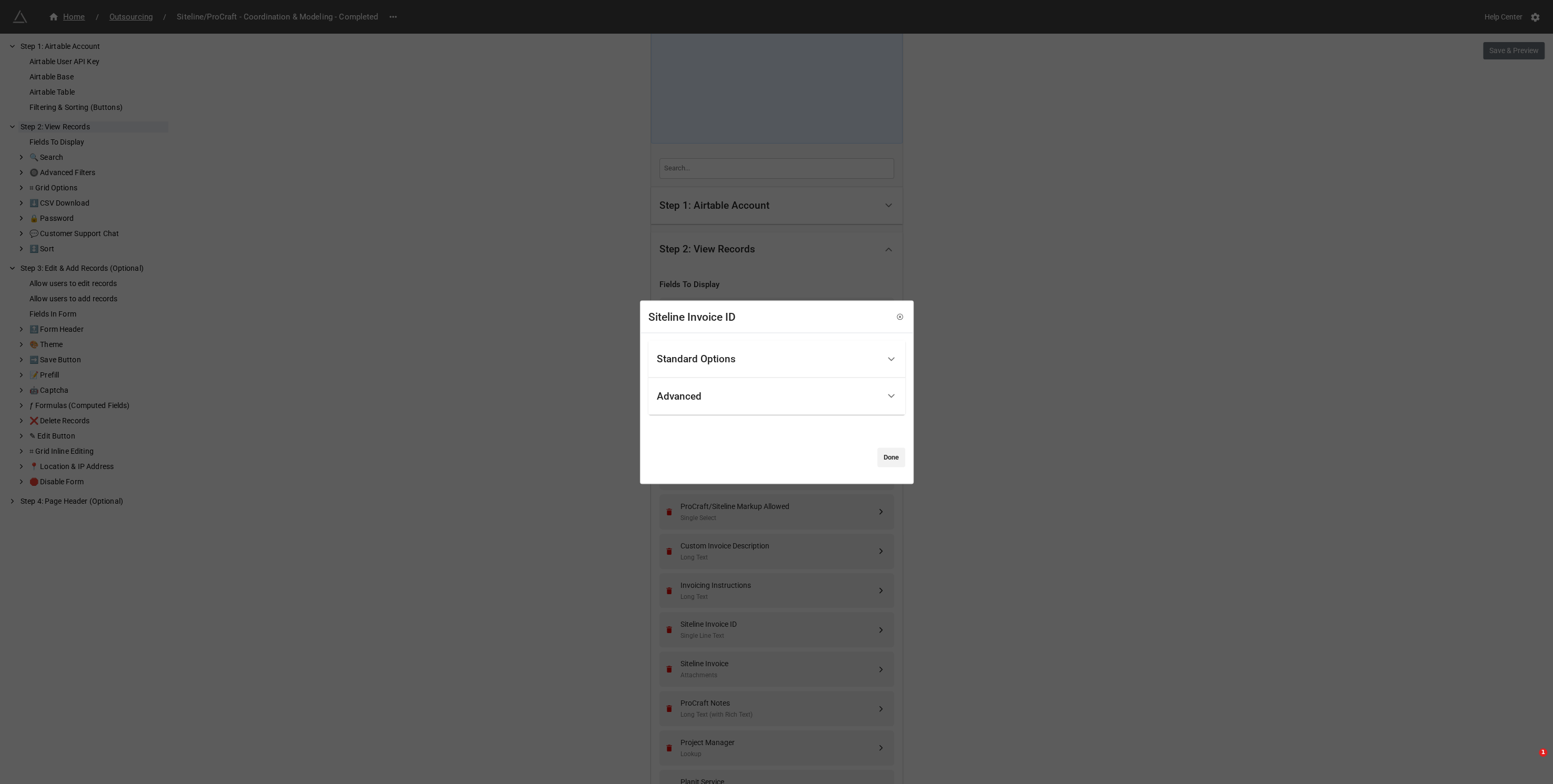
click at [900, 320] on div "Siteline Invoice ID" at bounding box center [777, 317] width 271 height 33
click at [892, 324] on div "Siteline Invoice ID" at bounding box center [777, 317] width 271 height 33
click at [899, 317] on icon at bounding box center [900, 317] width 2 height 2
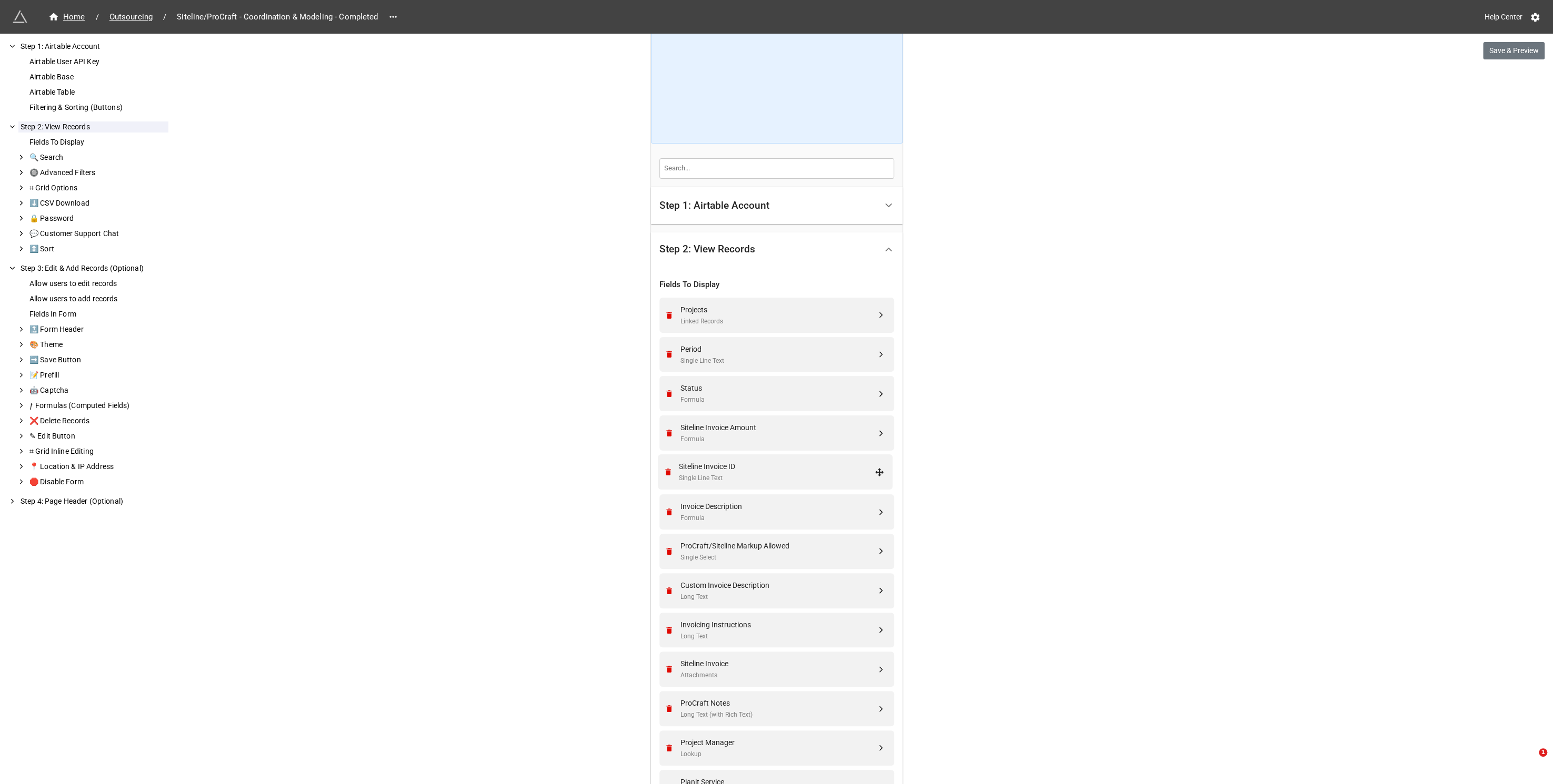
drag, startPoint x: 877, startPoint y: 631, endPoint x: 879, endPoint y: 472, distance: 159.0
drag, startPoint x: 876, startPoint y: 670, endPoint x: 878, endPoint y: 512, distance: 158.0
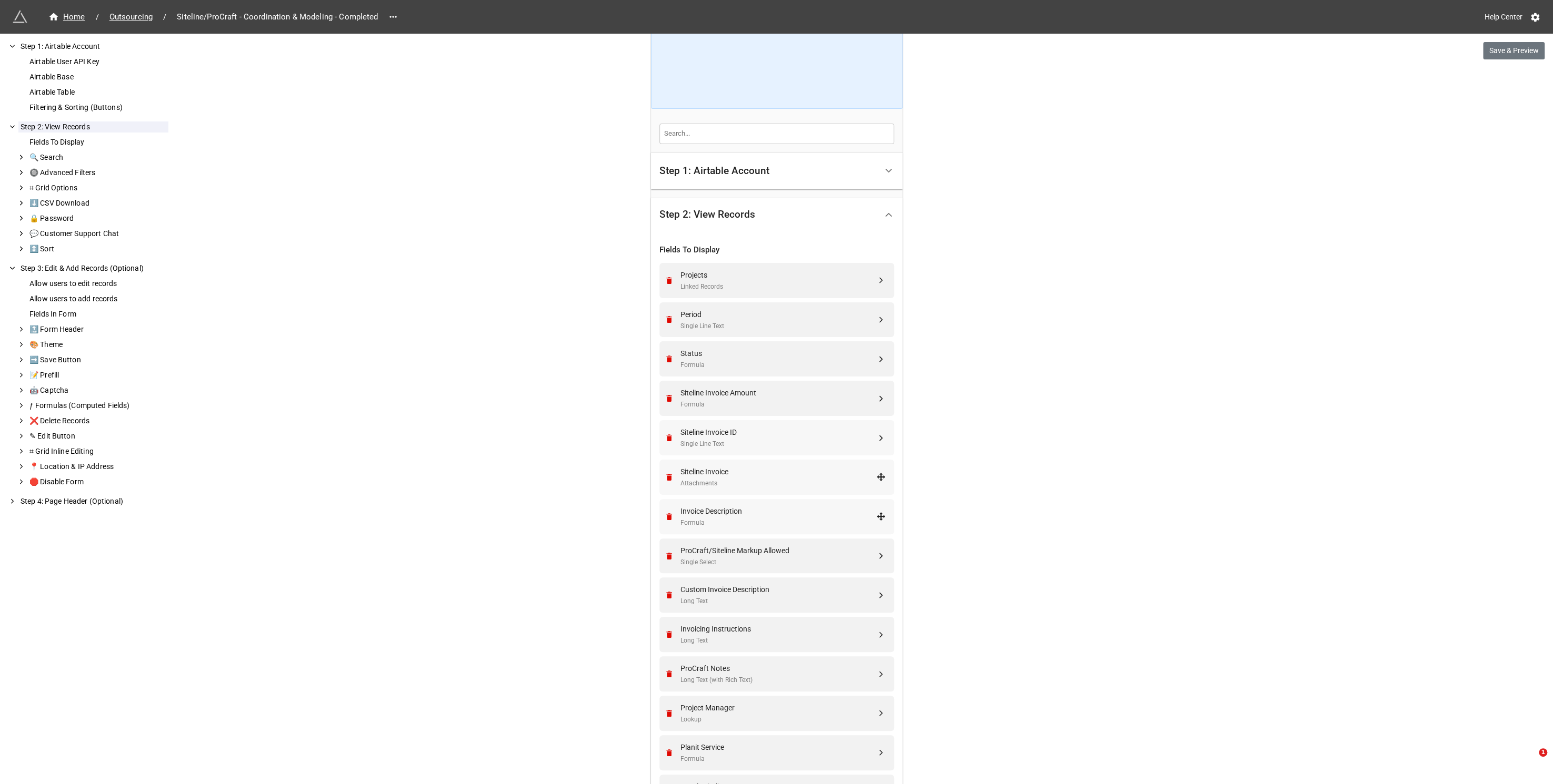
scroll to position [105, 0]
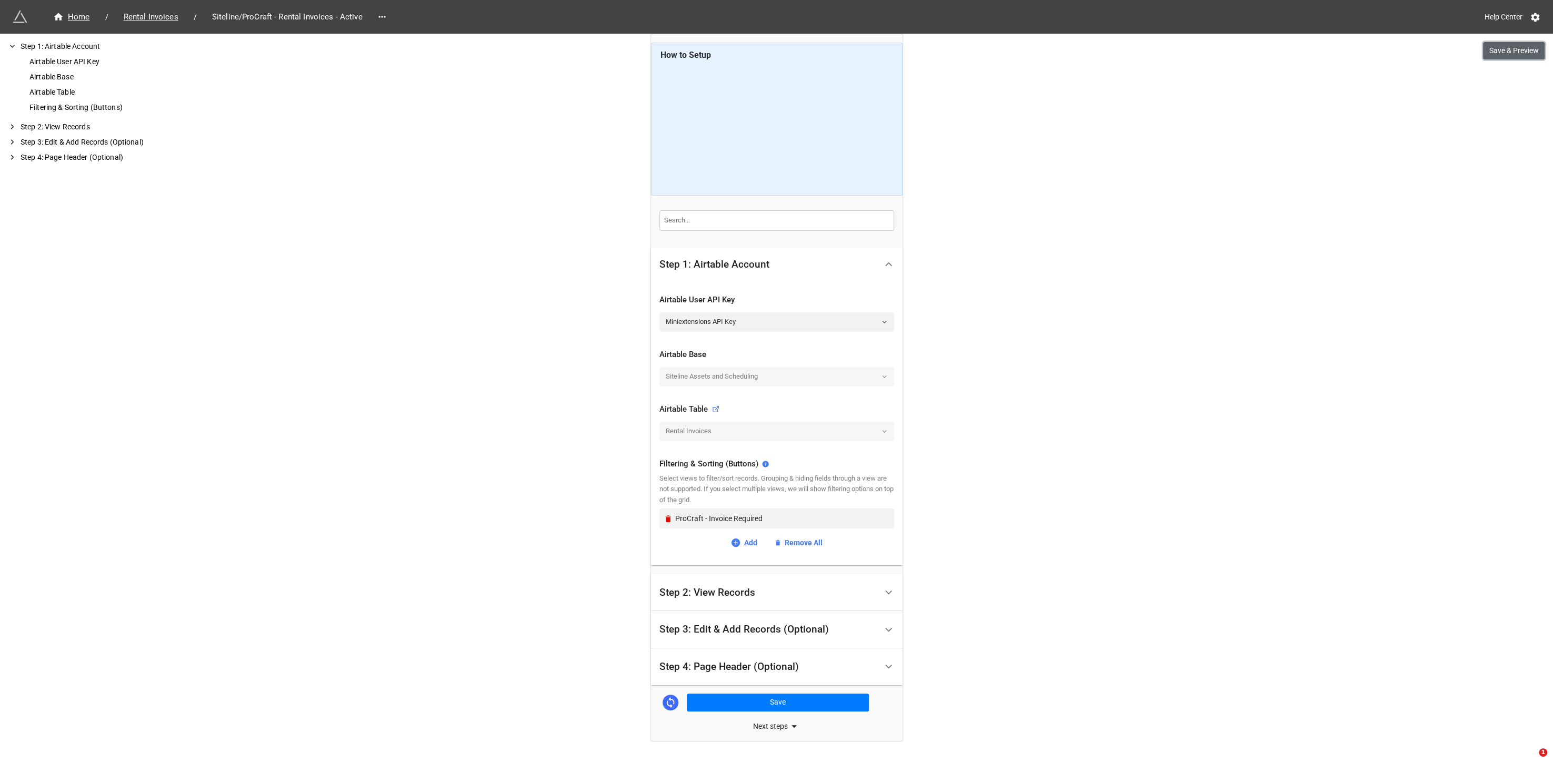
click at [1524, 50] on button "Save & Preview" at bounding box center [1514, 50] width 61 height 18
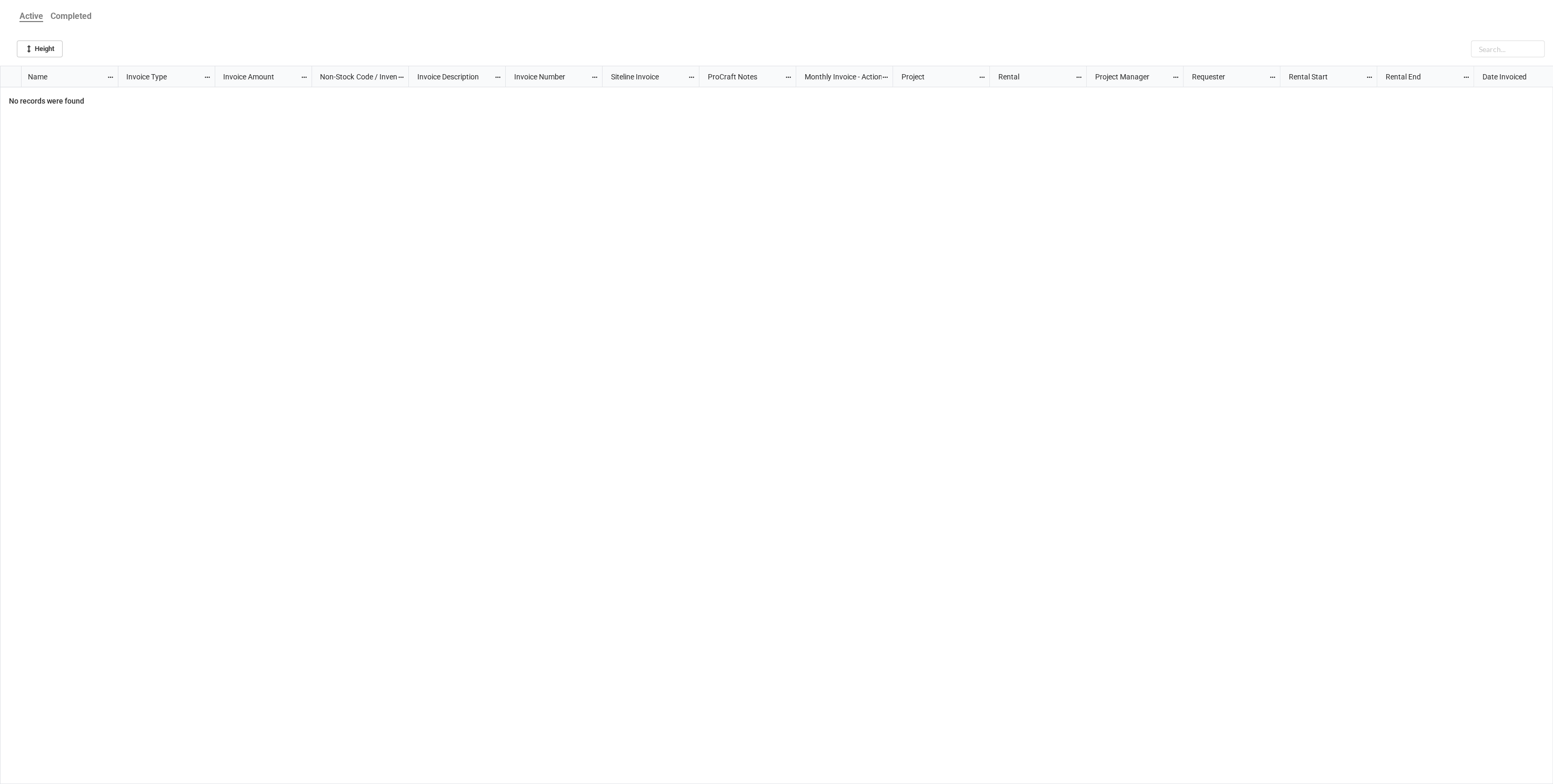
scroll to position [712, 1546]
